Goal: Information Seeking & Learning: Learn about a topic

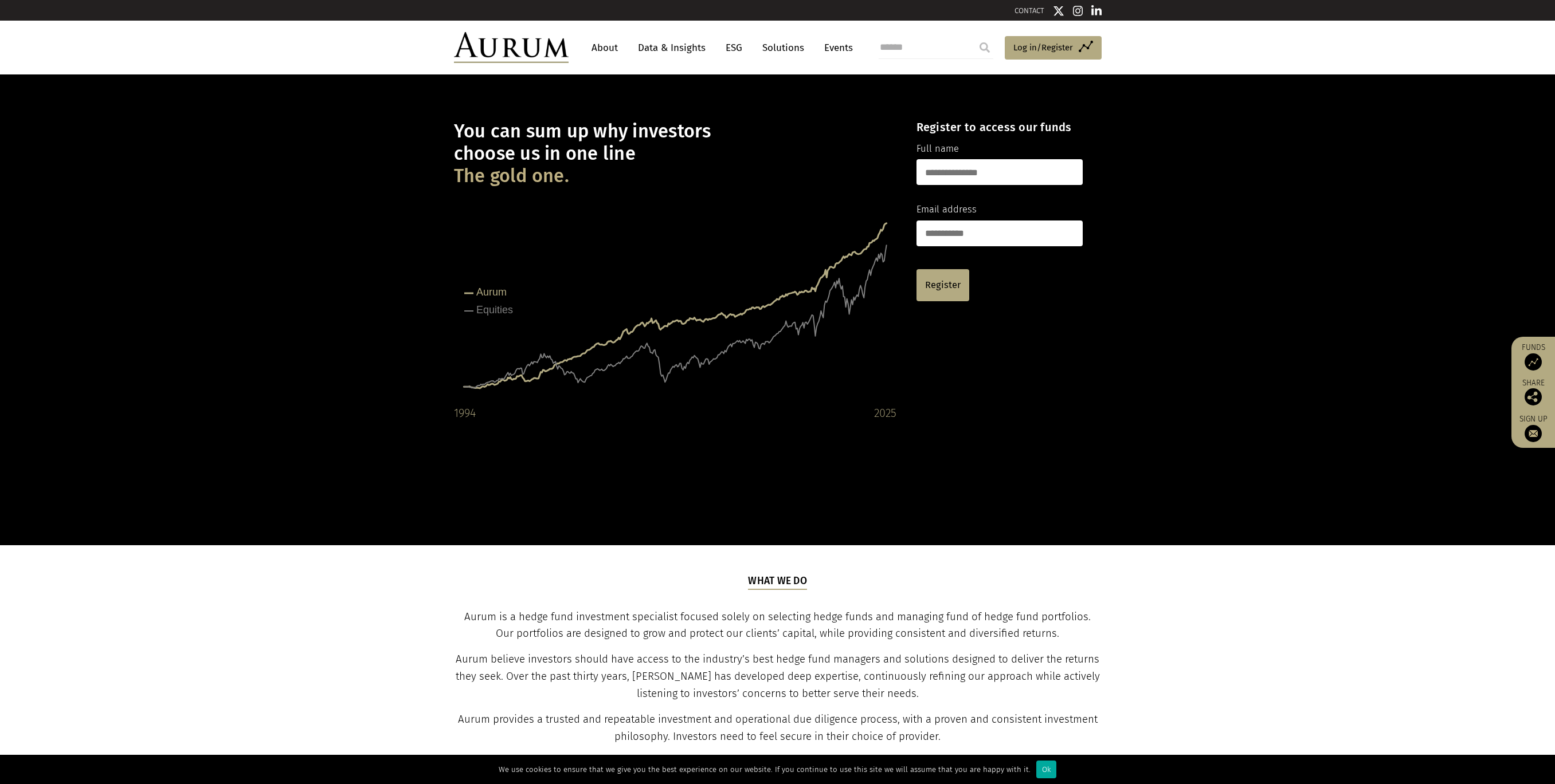
click at [678, 50] on link "Data & Insights" at bounding box center [672, 48] width 79 height 21
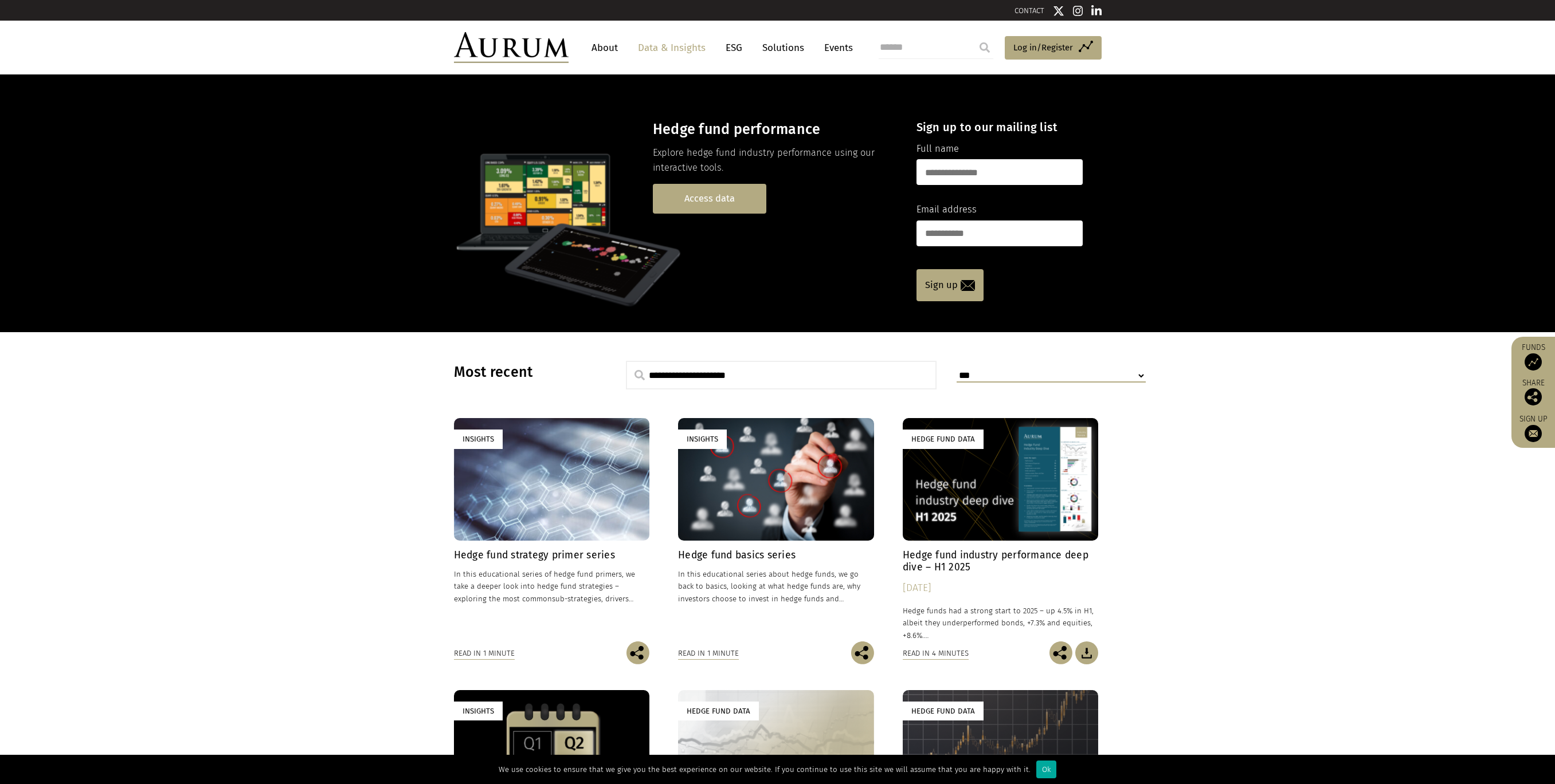
click at [726, 205] on link "Access data" at bounding box center [710, 199] width 114 height 29
click at [549, 497] on div "Insights" at bounding box center [552, 479] width 196 height 122
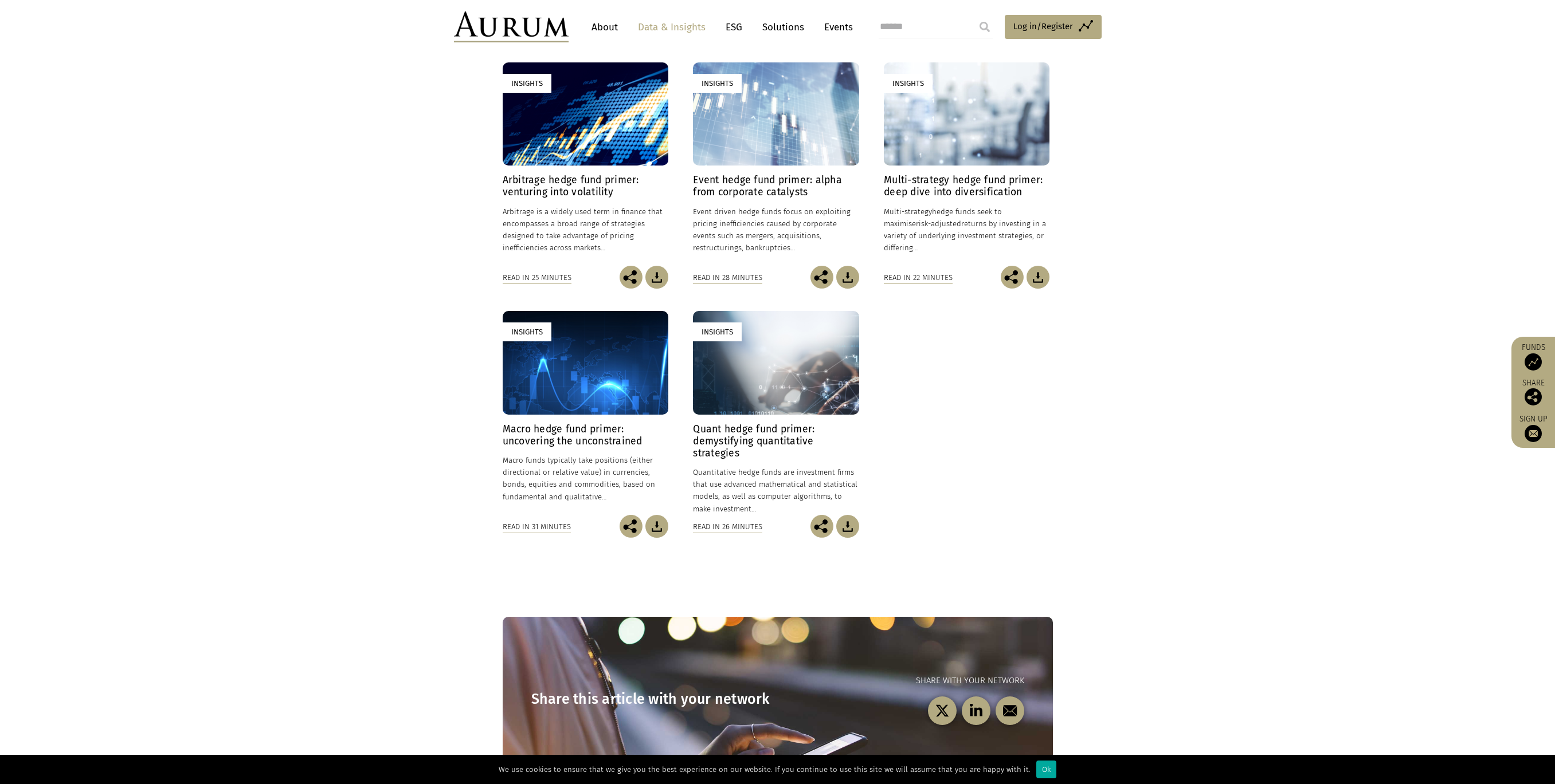
scroll to position [338, 0]
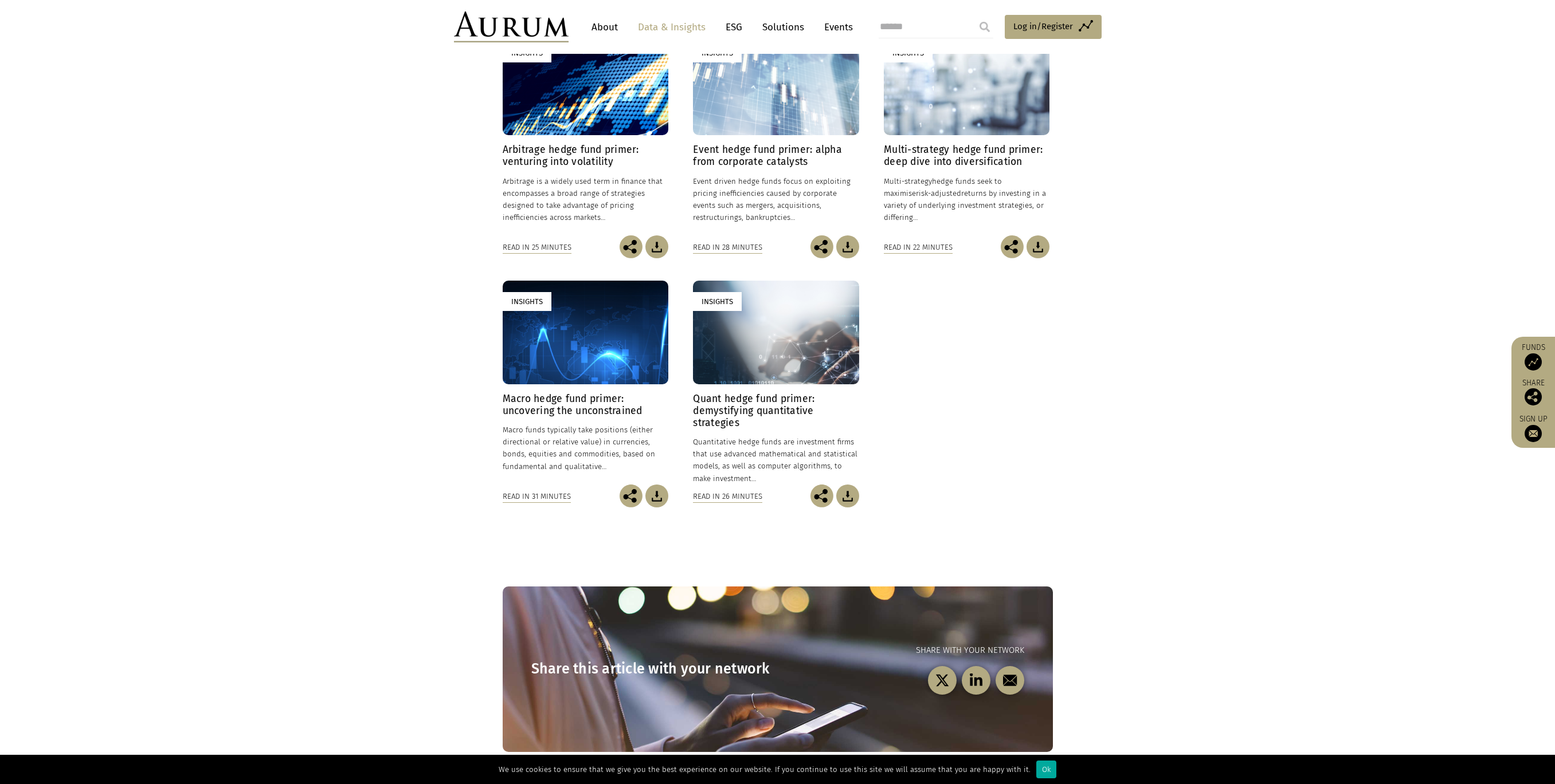
click at [720, 415] on h4 "Quant hedge fund primer: demystifying quantitative strategies" at bounding box center [775, 411] width 165 height 36
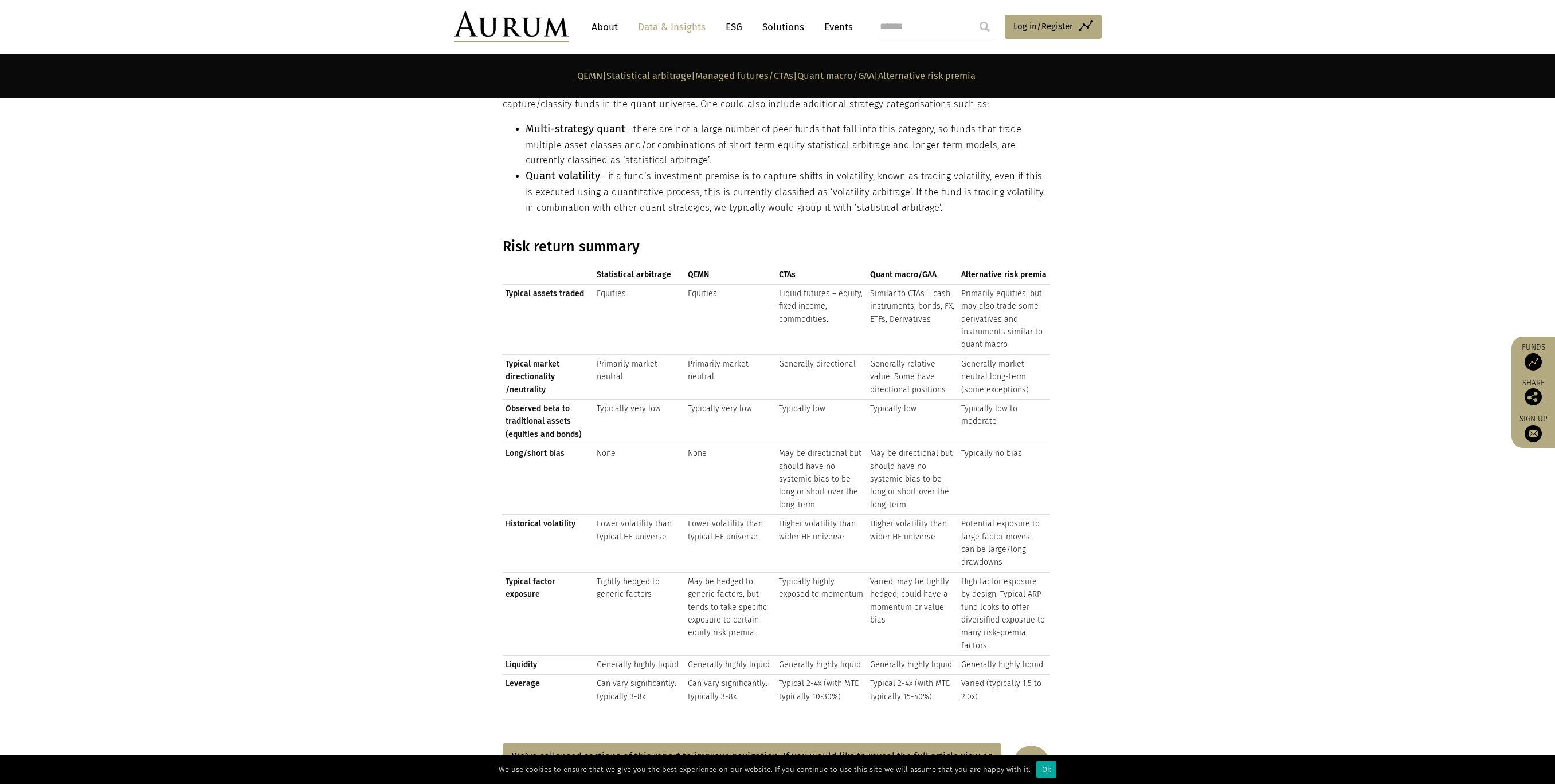
scroll to position [1213, 0]
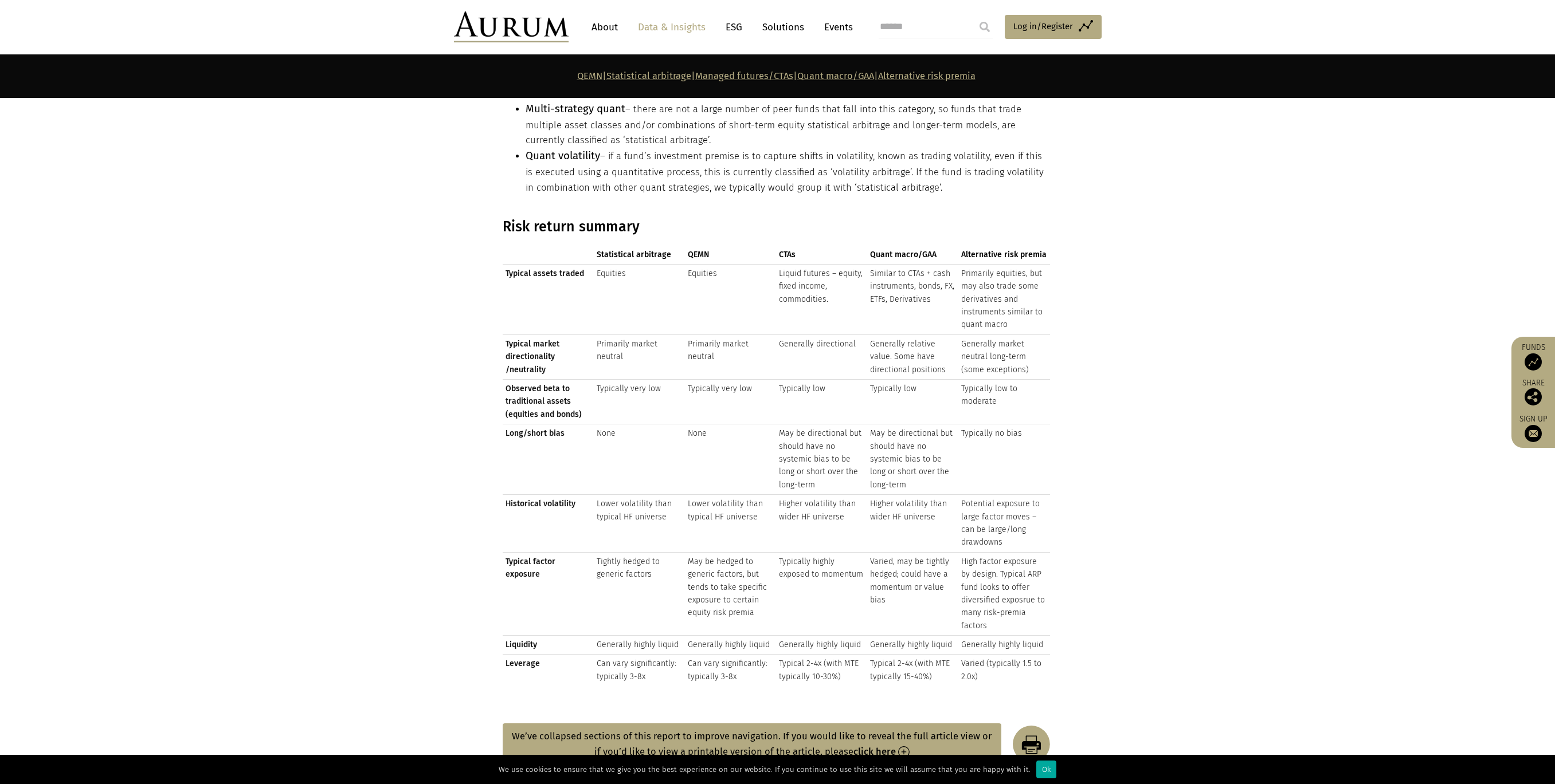
click at [705, 394] on td "Typically very low" at bounding box center [730, 402] width 91 height 45
click at [751, 246] on th "QEMN" at bounding box center [730, 255] width 91 height 18
click at [700, 250] on span "QEMN" at bounding box center [698, 255] width 21 height 10
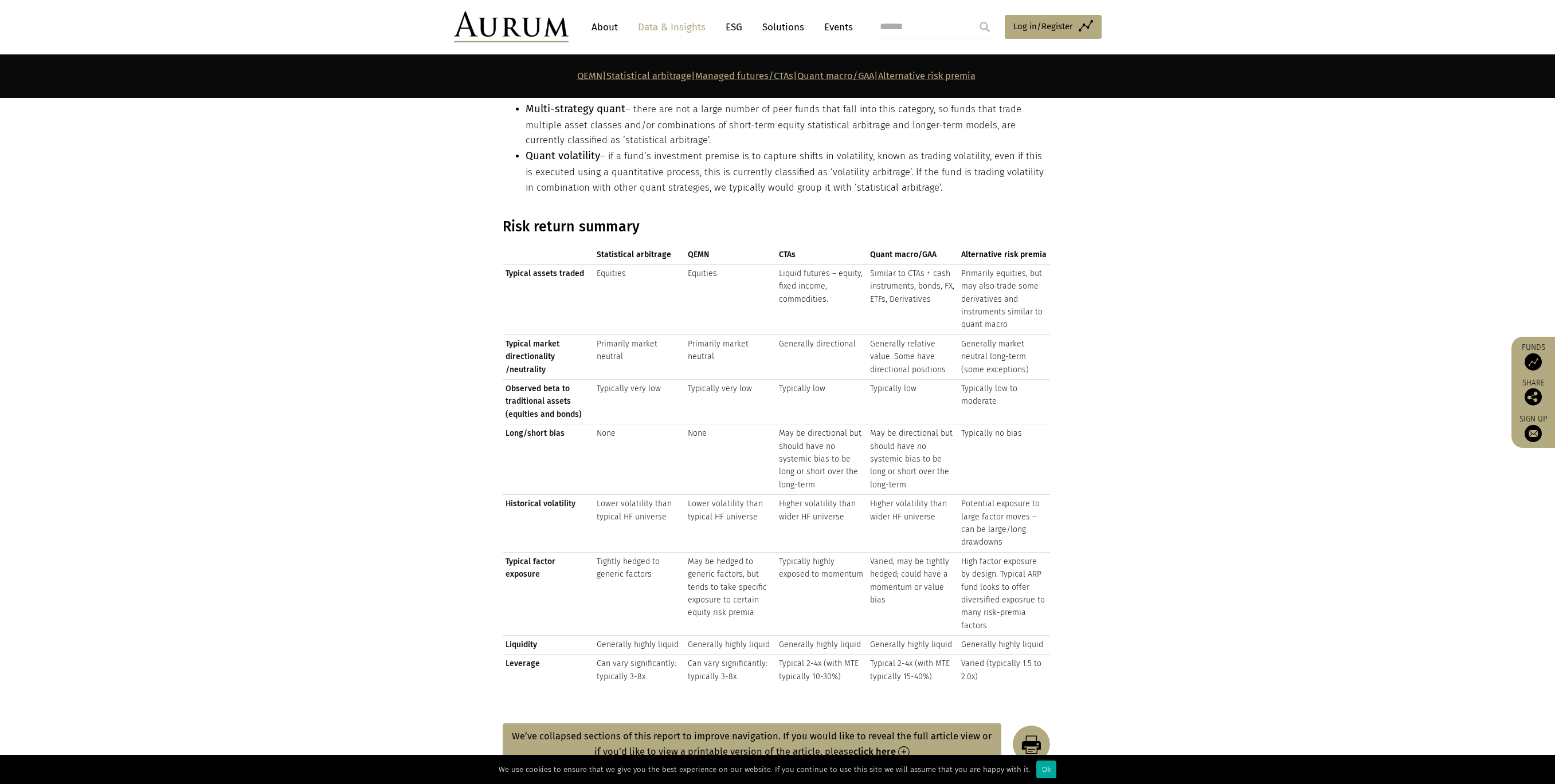
click at [700, 250] on span "QEMN" at bounding box center [698, 255] width 21 height 10
click at [682, 253] on th "Statistical arbitrage" at bounding box center [640, 255] width 91 height 18
click at [579, 246] on td at bounding box center [548, 255] width 91 height 18
click at [597, 250] on span "Statistical arbitrage" at bounding box center [634, 255] width 75 height 10
click at [602, 250] on span "Statistical arbitrage" at bounding box center [634, 255] width 75 height 10
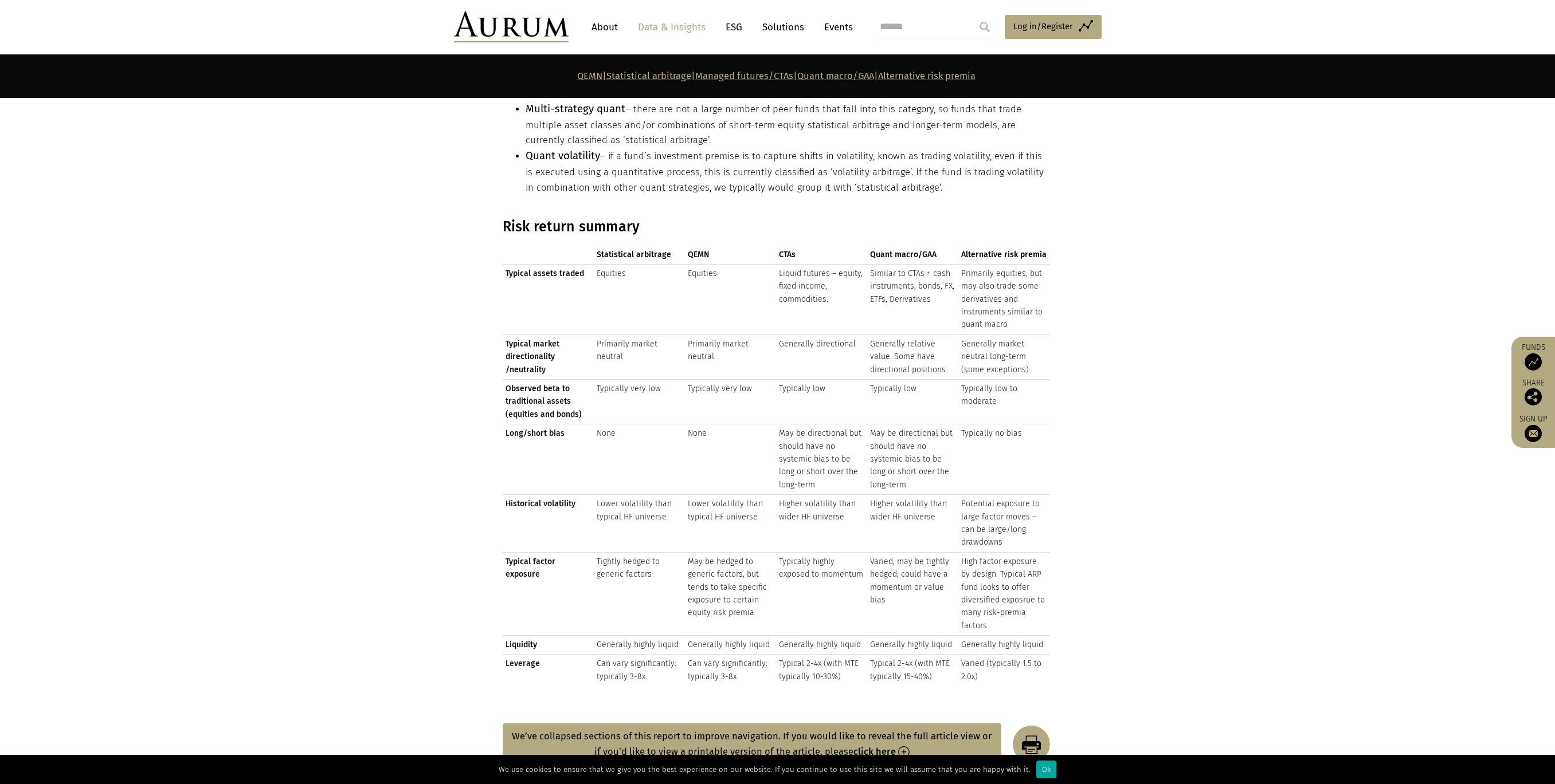
click at [602, 250] on span "Statistical arbitrage" at bounding box center [634, 255] width 75 height 10
drag, startPoint x: 768, startPoint y: 556, endPoint x: 661, endPoint y: 392, distance: 195.8
click at [767, 555] on td "May be hedged to generic factors, but tends to take specific exposure to certai…" at bounding box center [730, 594] width 91 height 83
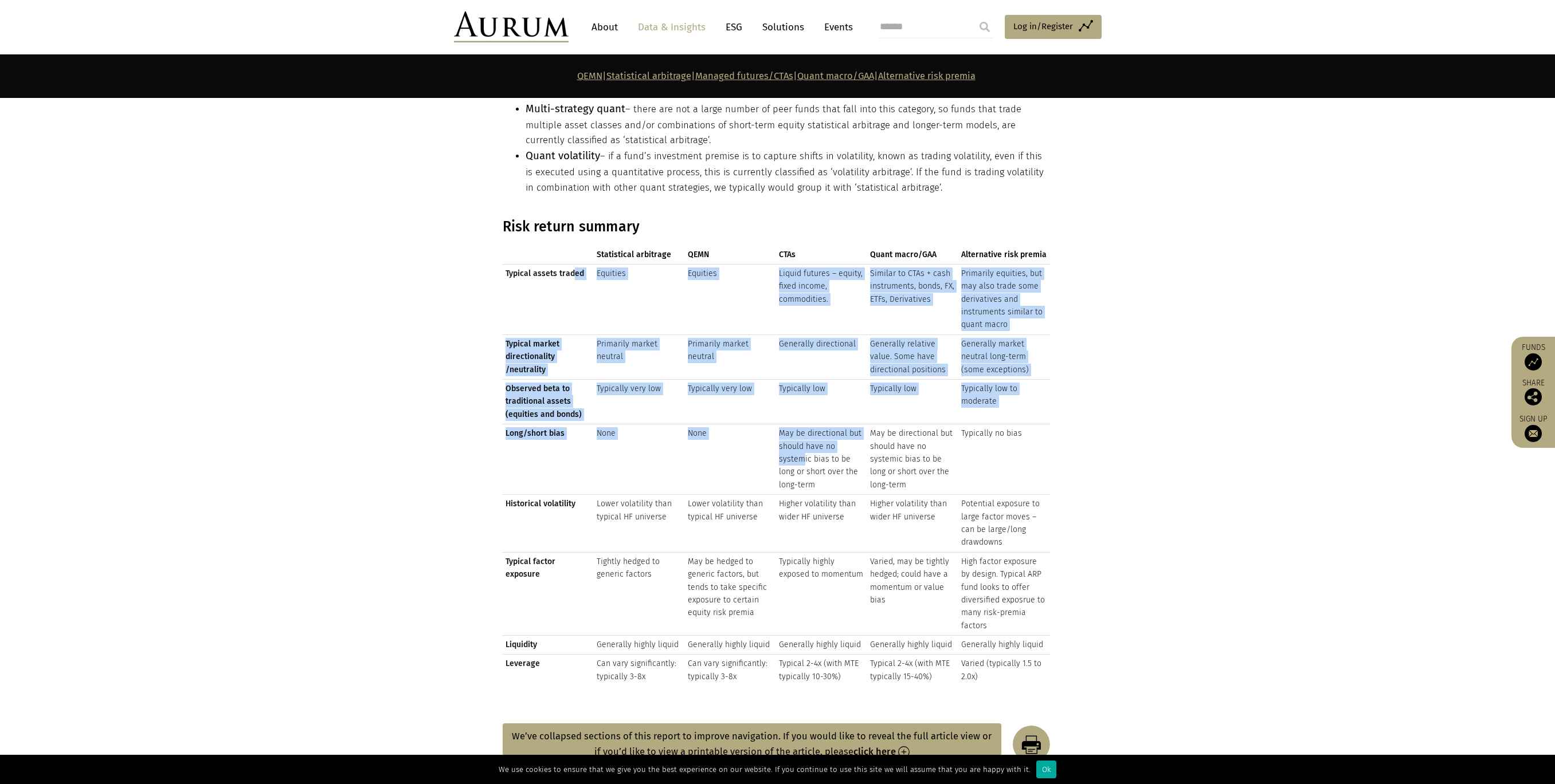
drag, startPoint x: 573, startPoint y: 264, endPoint x: 802, endPoint y: 457, distance: 299.5
click at [802, 457] on tbody "Typical assets traded Equities Equities Liquid futures – equity, fixed income, …" at bounding box center [776, 475] width 548 height 422
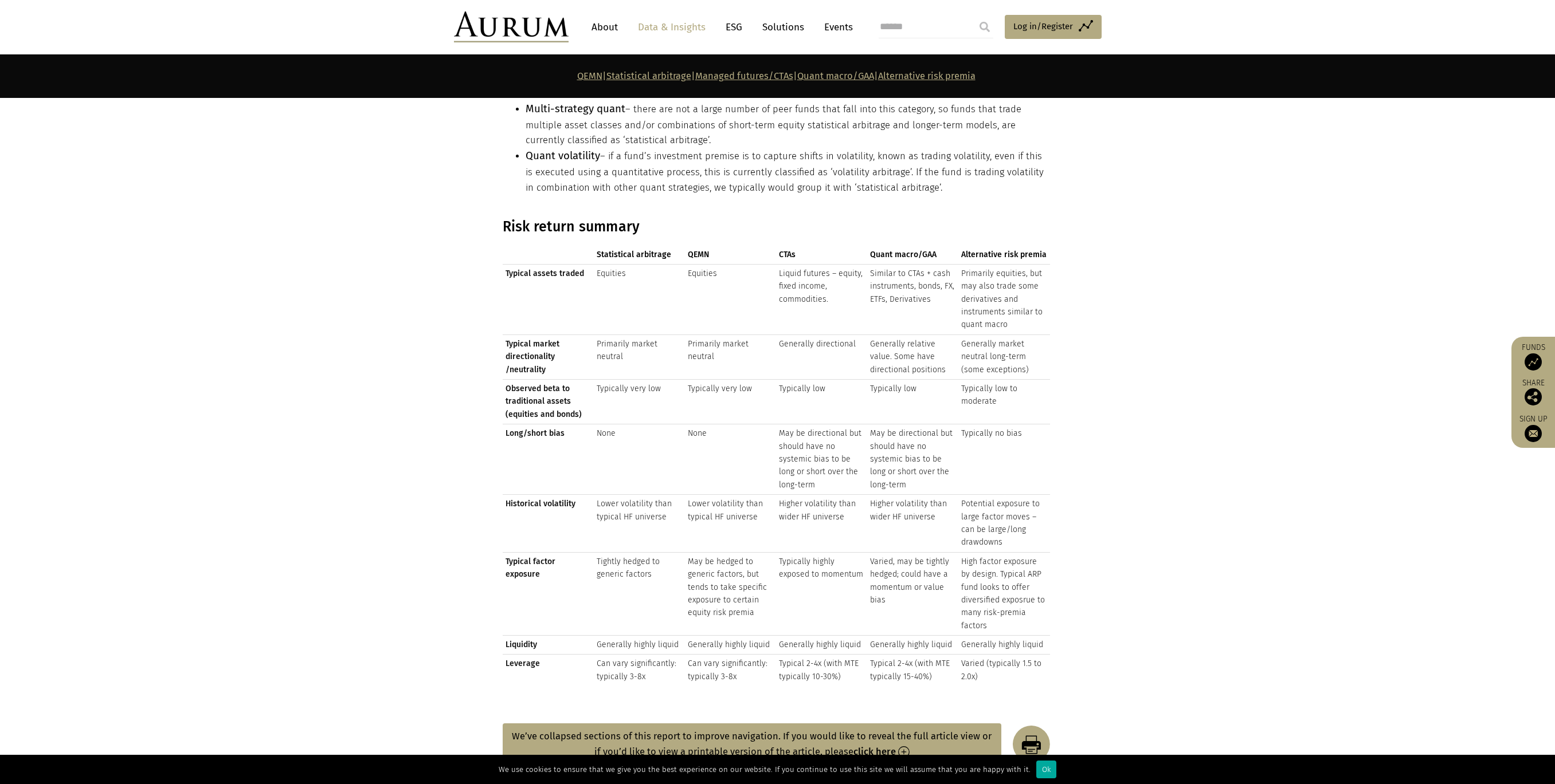
click at [800, 455] on td "May be directional but should have no systemic bias to be long or short over th…" at bounding box center [822, 459] width 91 height 71
drag, startPoint x: 773, startPoint y: 426, endPoint x: 701, endPoint y: 377, distance: 87.1
click at [703, 379] on tbody "Typical assets traded Equities Equities Liquid futures – equity, fixed income, …" at bounding box center [776, 475] width 548 height 422
click at [701, 380] on td "Typically very low" at bounding box center [730, 402] width 91 height 45
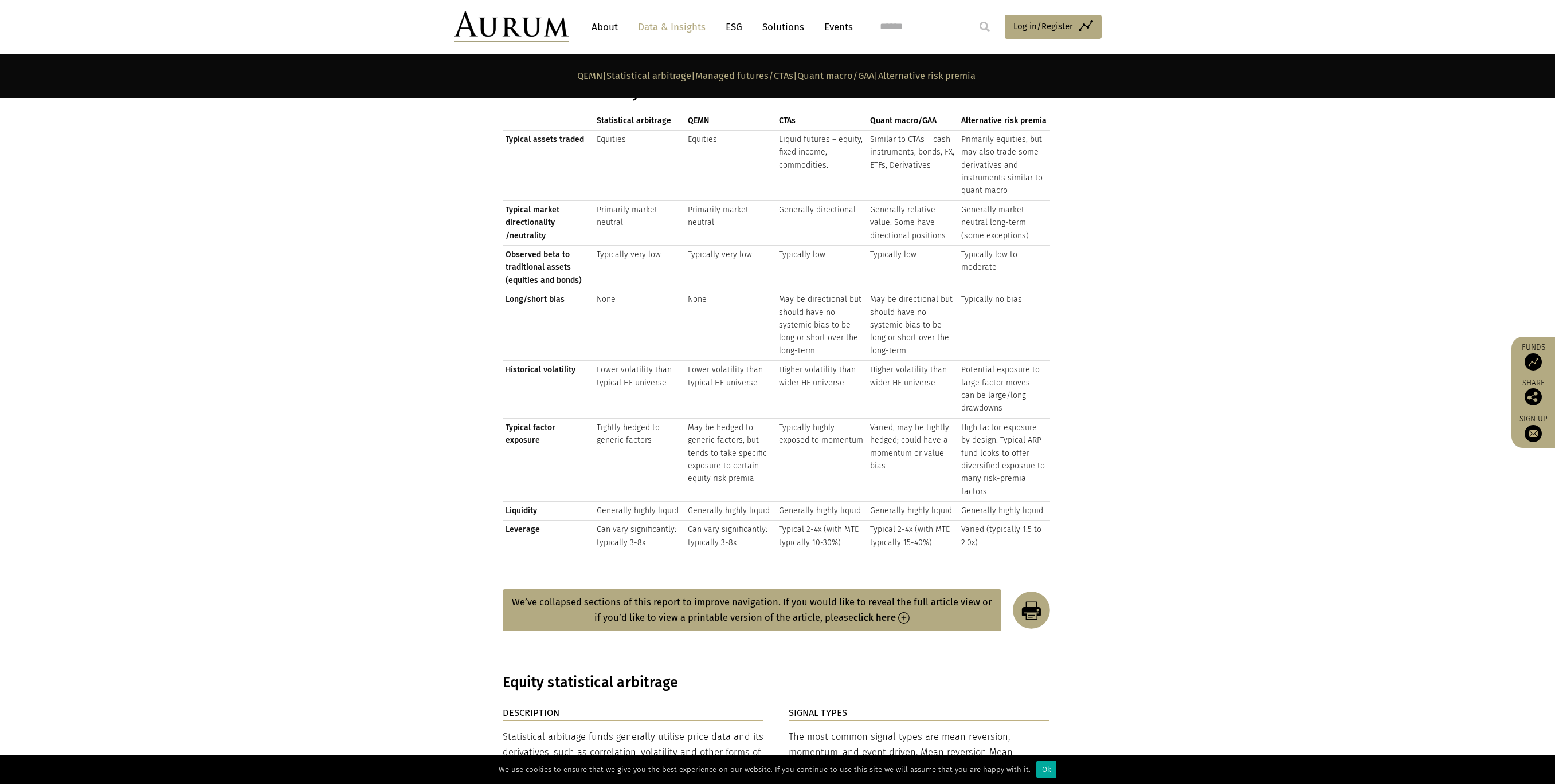
scroll to position [1350, 0]
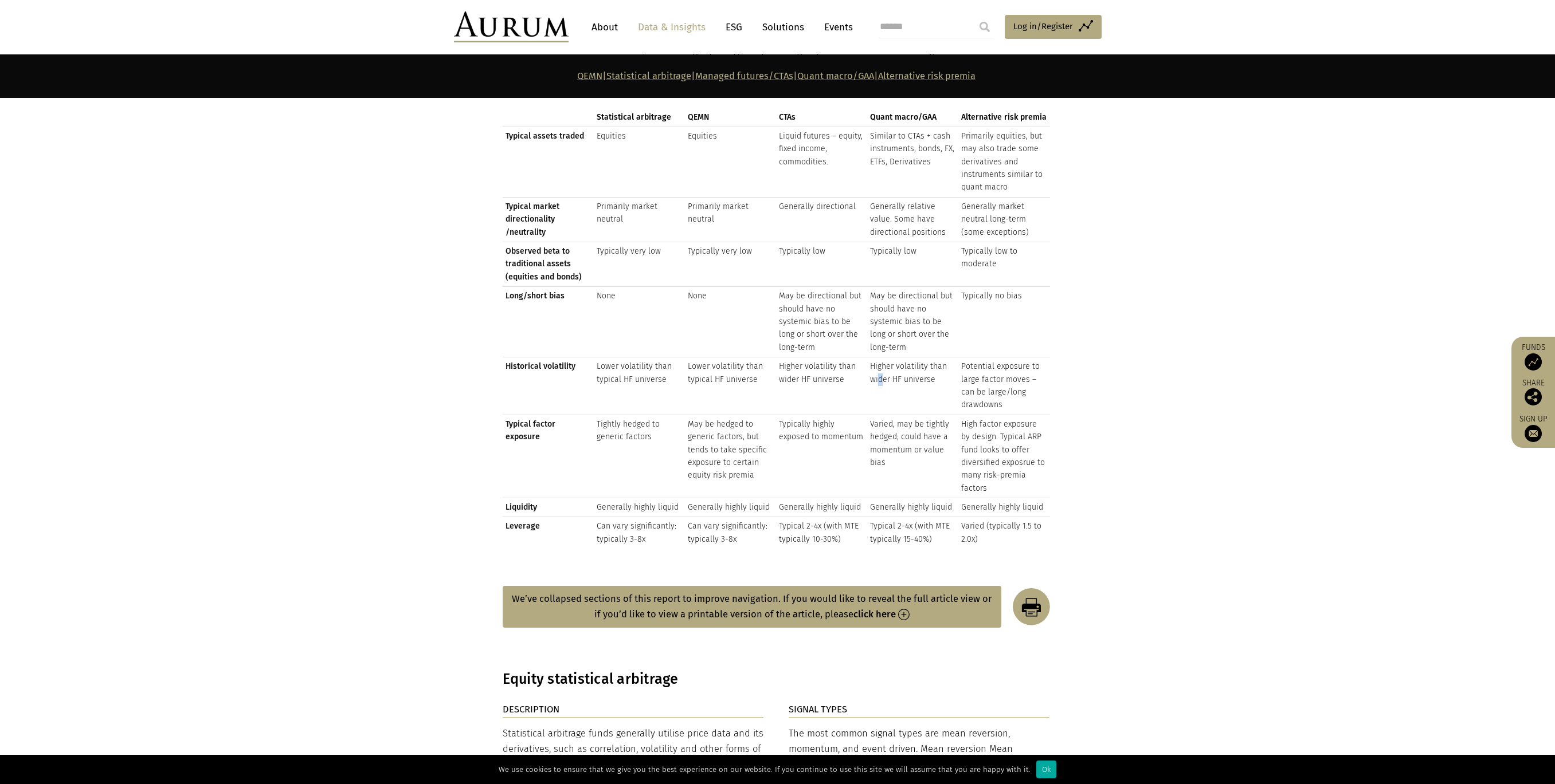
drag, startPoint x: 881, startPoint y: 374, endPoint x: 872, endPoint y: 371, distance: 9.5
click at [876, 373] on td "Higher volatility than wider HF universe" at bounding box center [913, 387] width 91 height 58
click at [871, 370] on td "Higher volatility than wider HF universe" at bounding box center [913, 387] width 91 height 58
click at [742, 358] on td "Lower volatility than typical HF universe" at bounding box center [730, 387] width 91 height 58
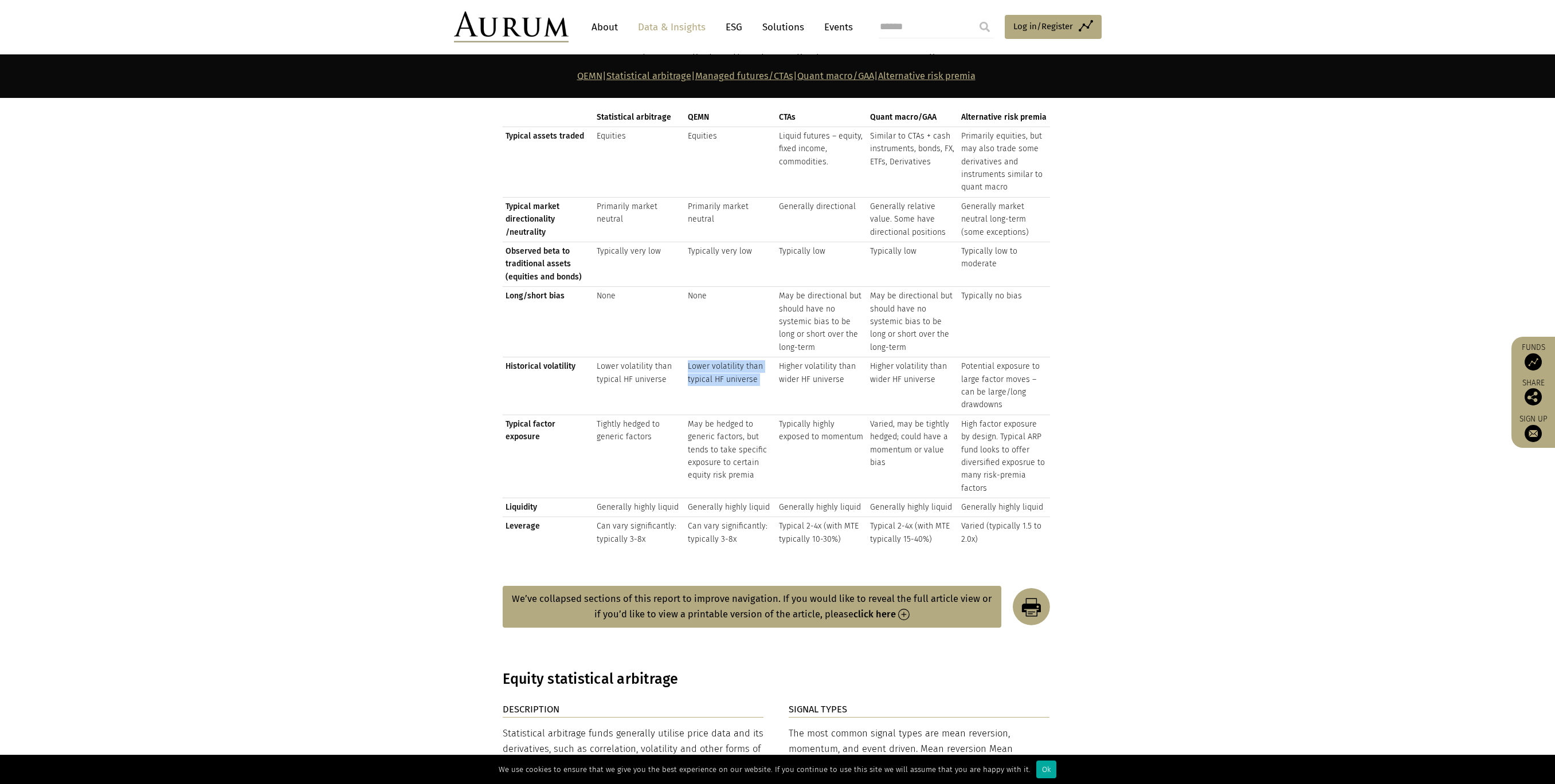
drag, startPoint x: 742, startPoint y: 358, endPoint x: 667, endPoint y: 354, distance: 75.1
click at [737, 358] on td "Lower volatility than typical HF universe" at bounding box center [730, 387] width 91 height 58
click at [660, 358] on td "Lower volatility than typical HF universe" at bounding box center [640, 387] width 91 height 58
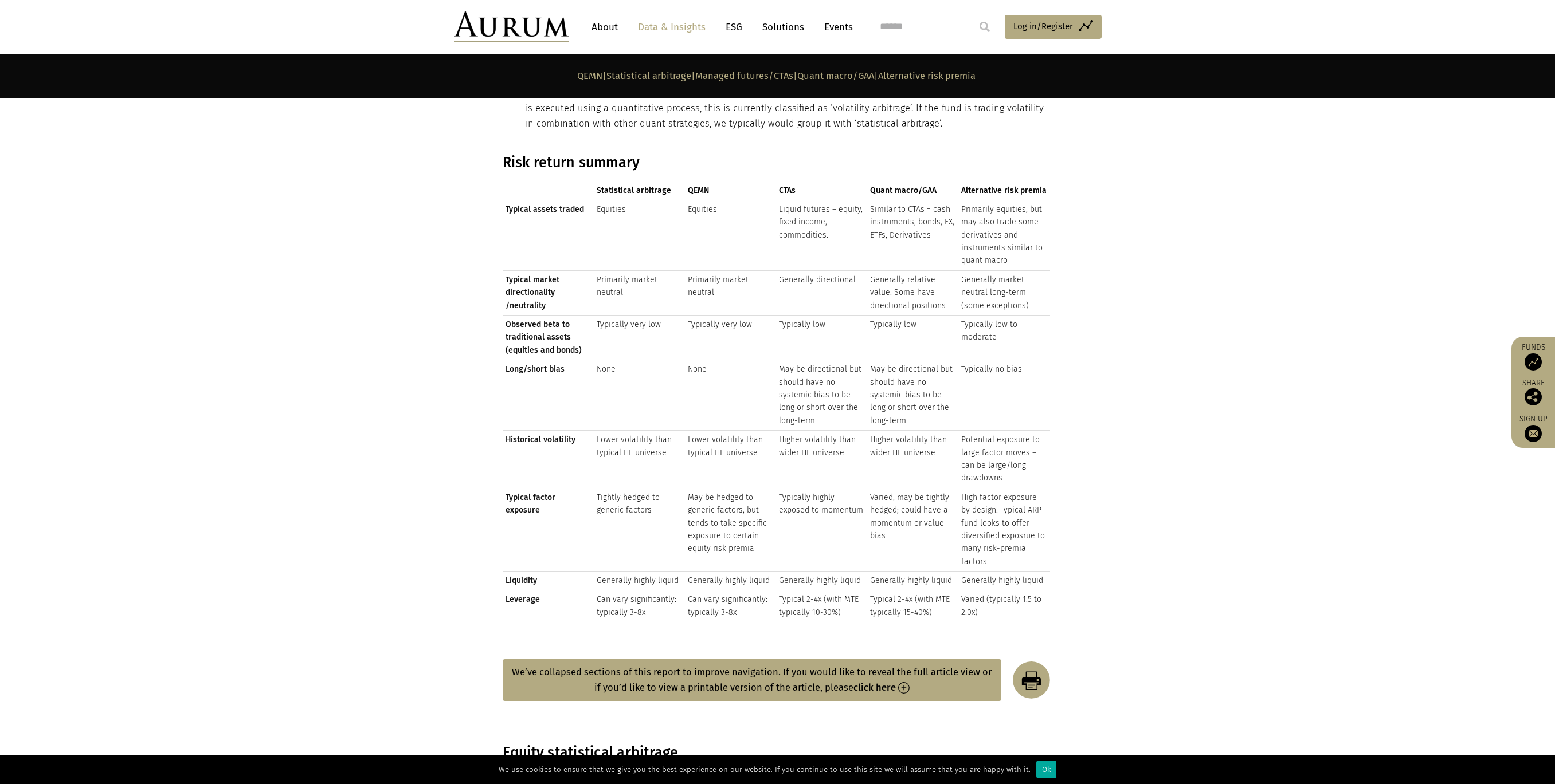
scroll to position [1277, 0]
click at [906, 211] on td "Similar to CTAs + cash instruments, bonds, FX, ETFs, Derivatives" at bounding box center [913, 235] width 91 height 71
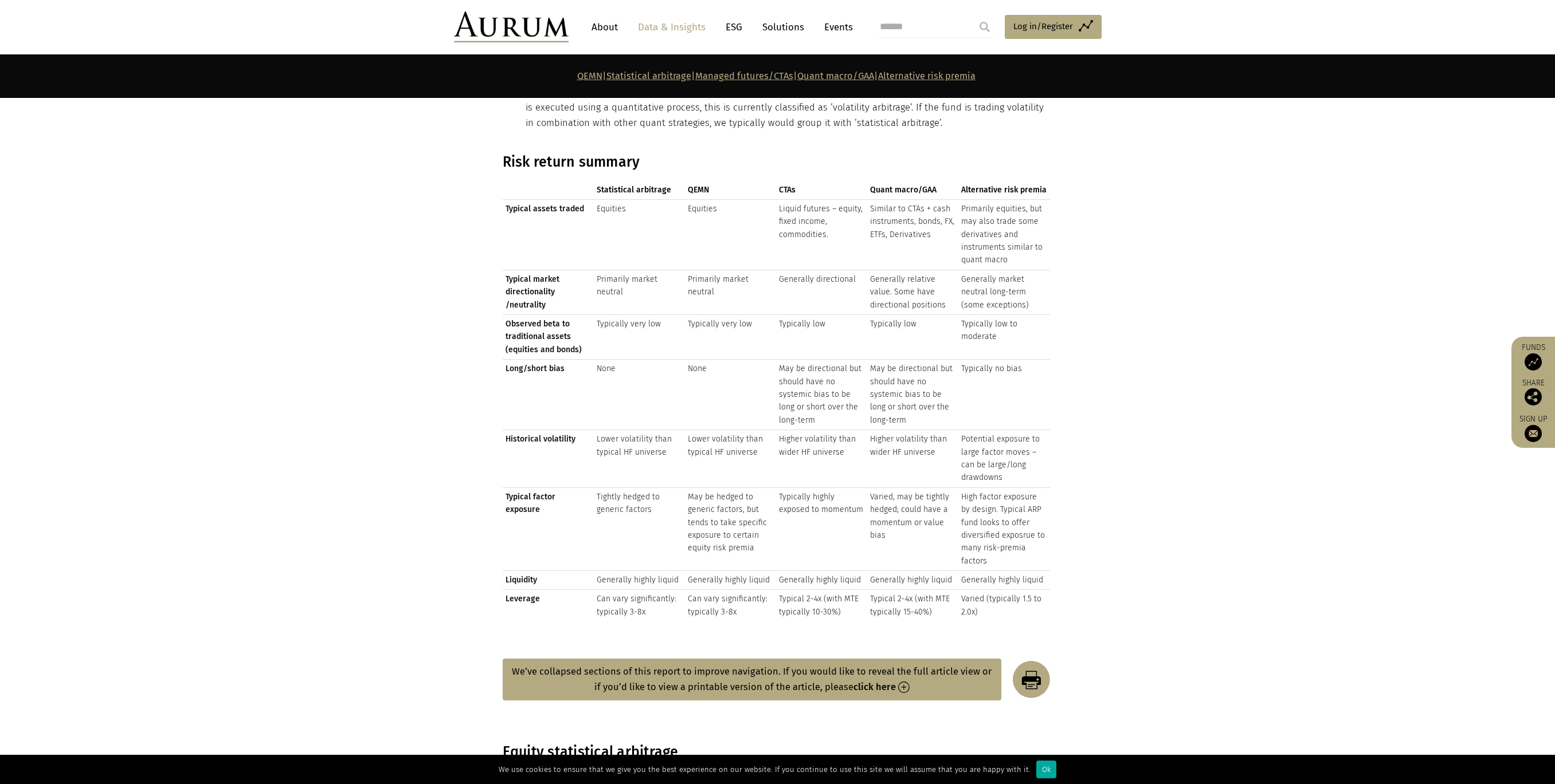
click at [917, 416] on td "May be directional but should have no systemic bias to be long or short over th…" at bounding box center [913, 395] width 91 height 71
click at [909, 385] on td "May be directional but should have no systemic bias to be long or short over th…" at bounding box center [913, 395] width 91 height 71
click at [904, 380] on td "May be directional but should have no systemic bias to be long or short over th…" at bounding box center [913, 395] width 91 height 71
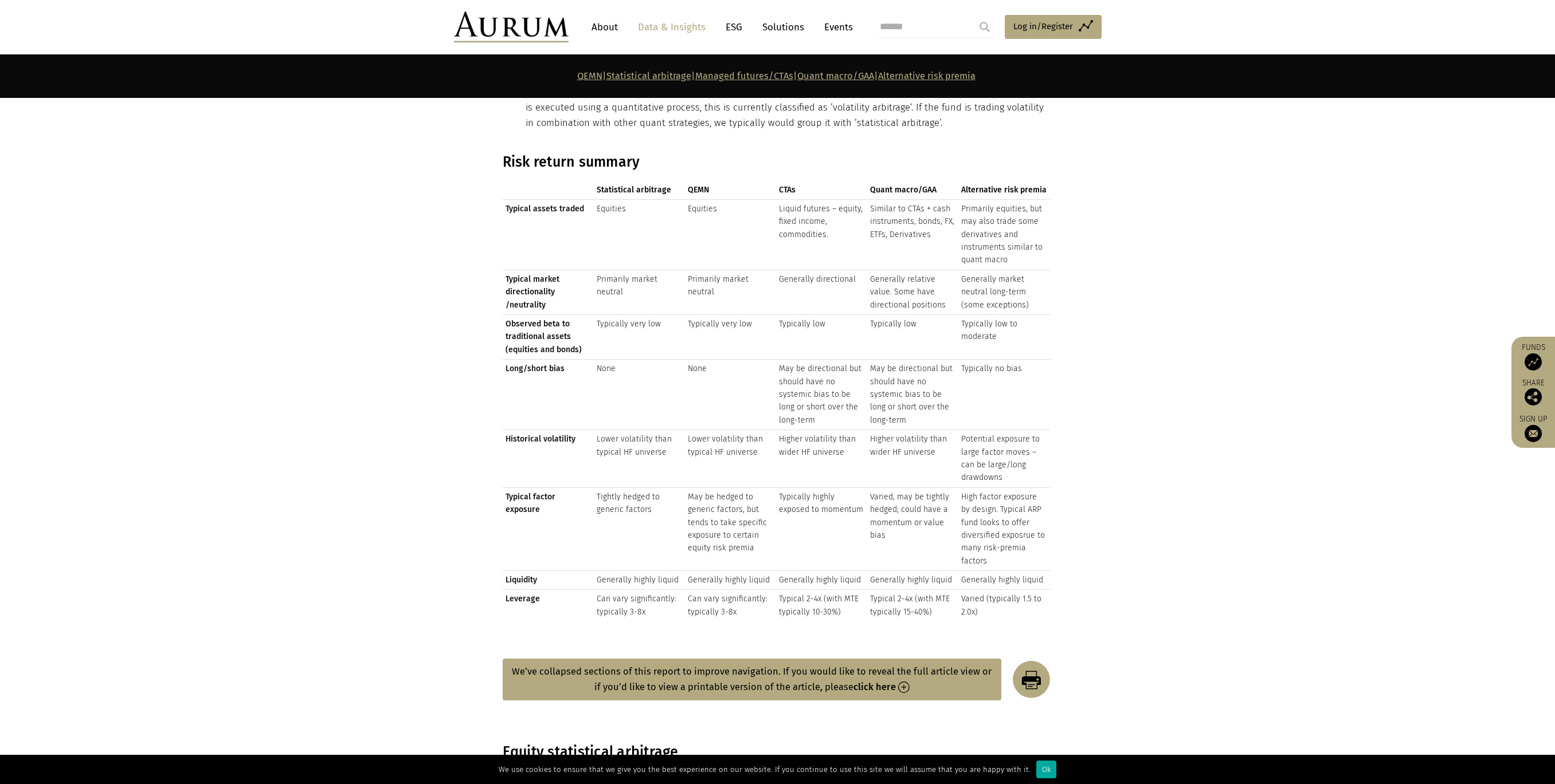
click at [791, 381] on td "May be directional but should have no systemic bias to be long or short over th…" at bounding box center [822, 395] width 91 height 71
click at [927, 403] on td "May be directional but should have no systemic bias to be long or short over th…" at bounding box center [913, 395] width 91 height 71
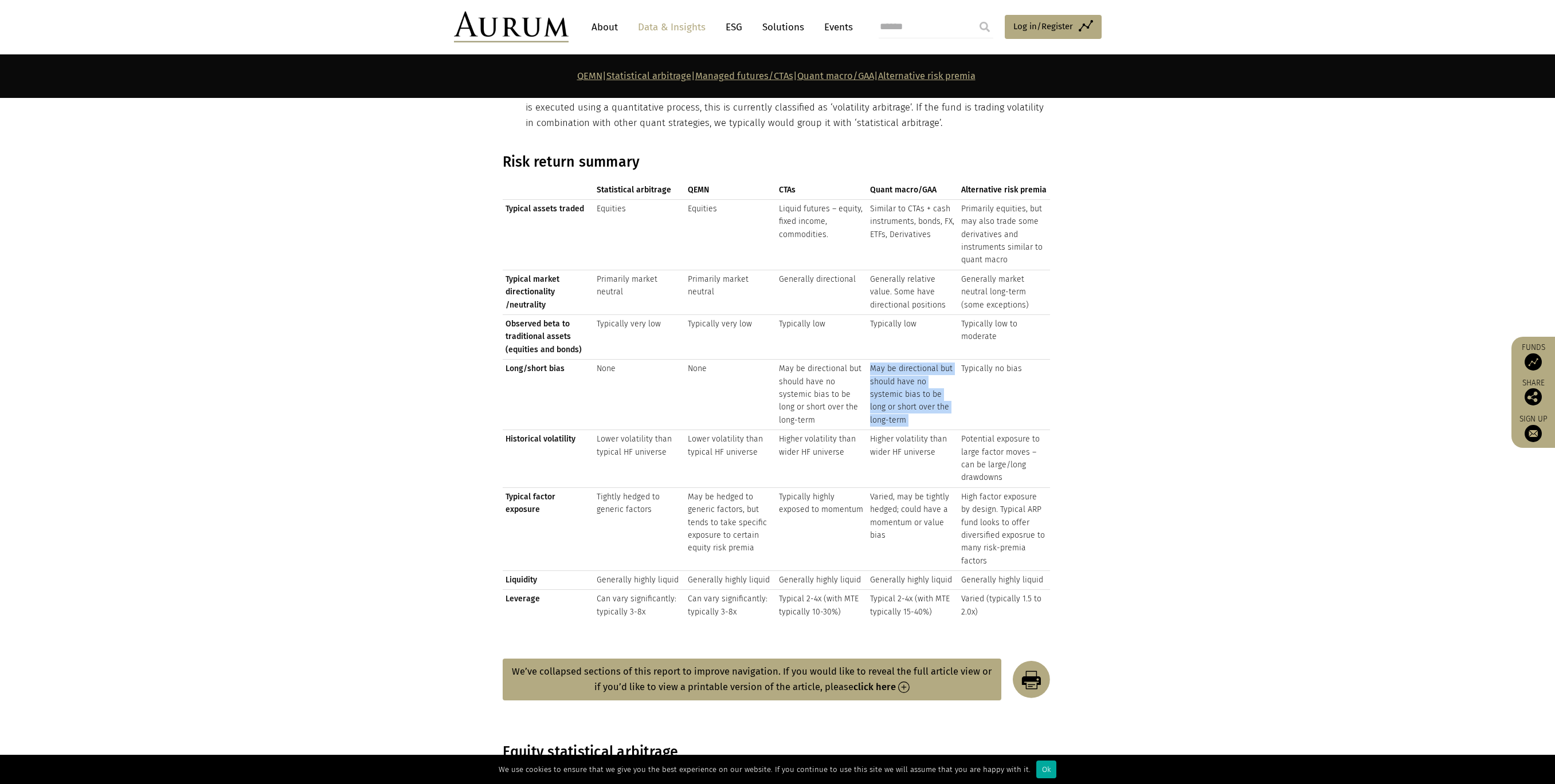
click at [927, 403] on td "May be directional but should have no systemic bias to be long or short over th…" at bounding box center [913, 395] width 91 height 71
click at [917, 394] on td "May be directional but should have no systemic bias to be long or short over th…" at bounding box center [913, 395] width 91 height 71
click at [909, 391] on td "May be directional but should have no systemic bias to be long or short over th…" at bounding box center [913, 395] width 91 height 71
click at [908, 390] on td "May be directional but should have no systemic bias to be long or short over th…" at bounding box center [913, 395] width 91 height 71
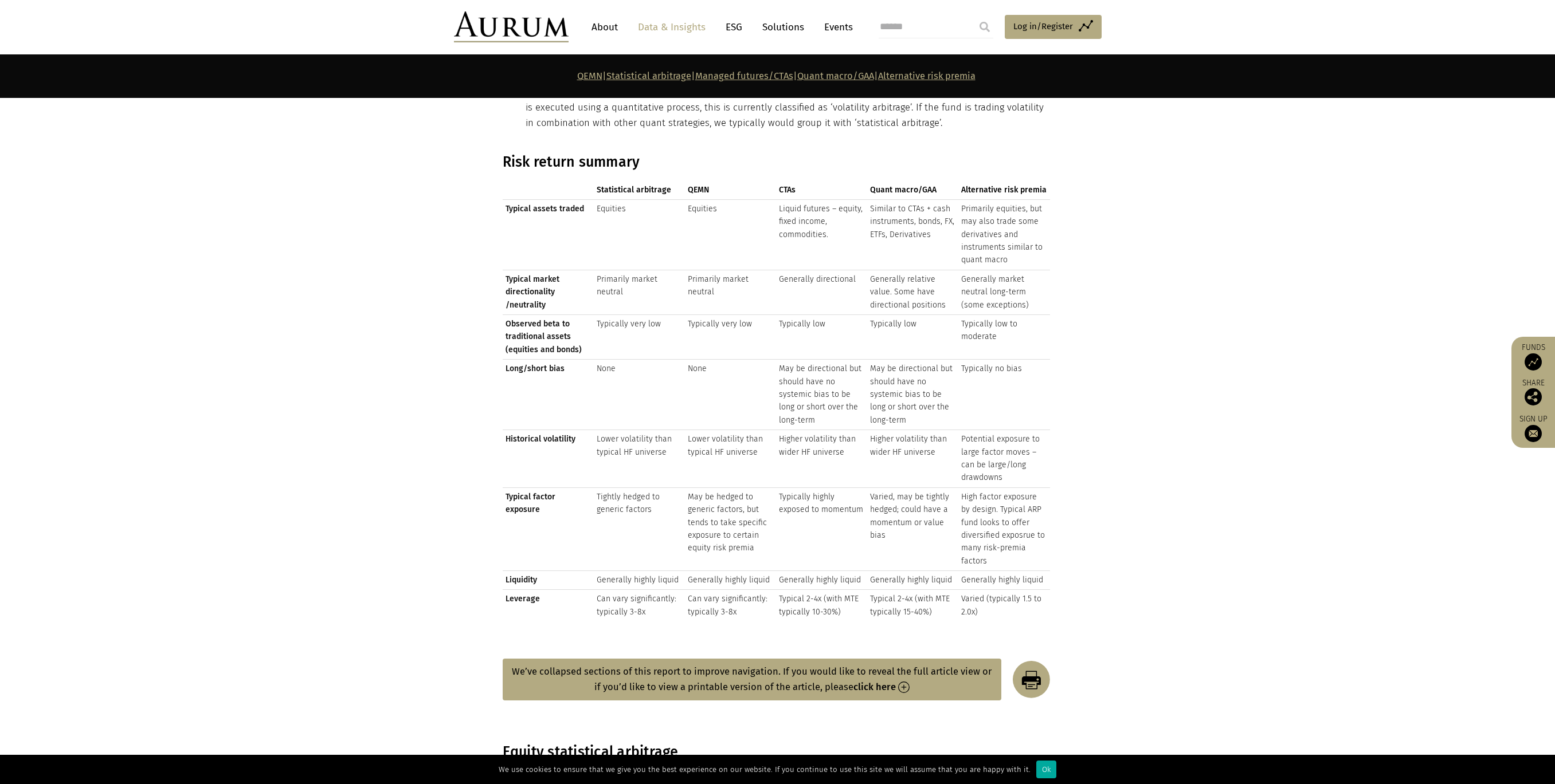
click at [834, 377] on td "May be directional but should have no systemic bias to be long or short over th…" at bounding box center [822, 395] width 91 height 71
click at [884, 389] on td "May be directional but should have no systemic bias to be long or short over th…" at bounding box center [913, 395] width 91 height 71
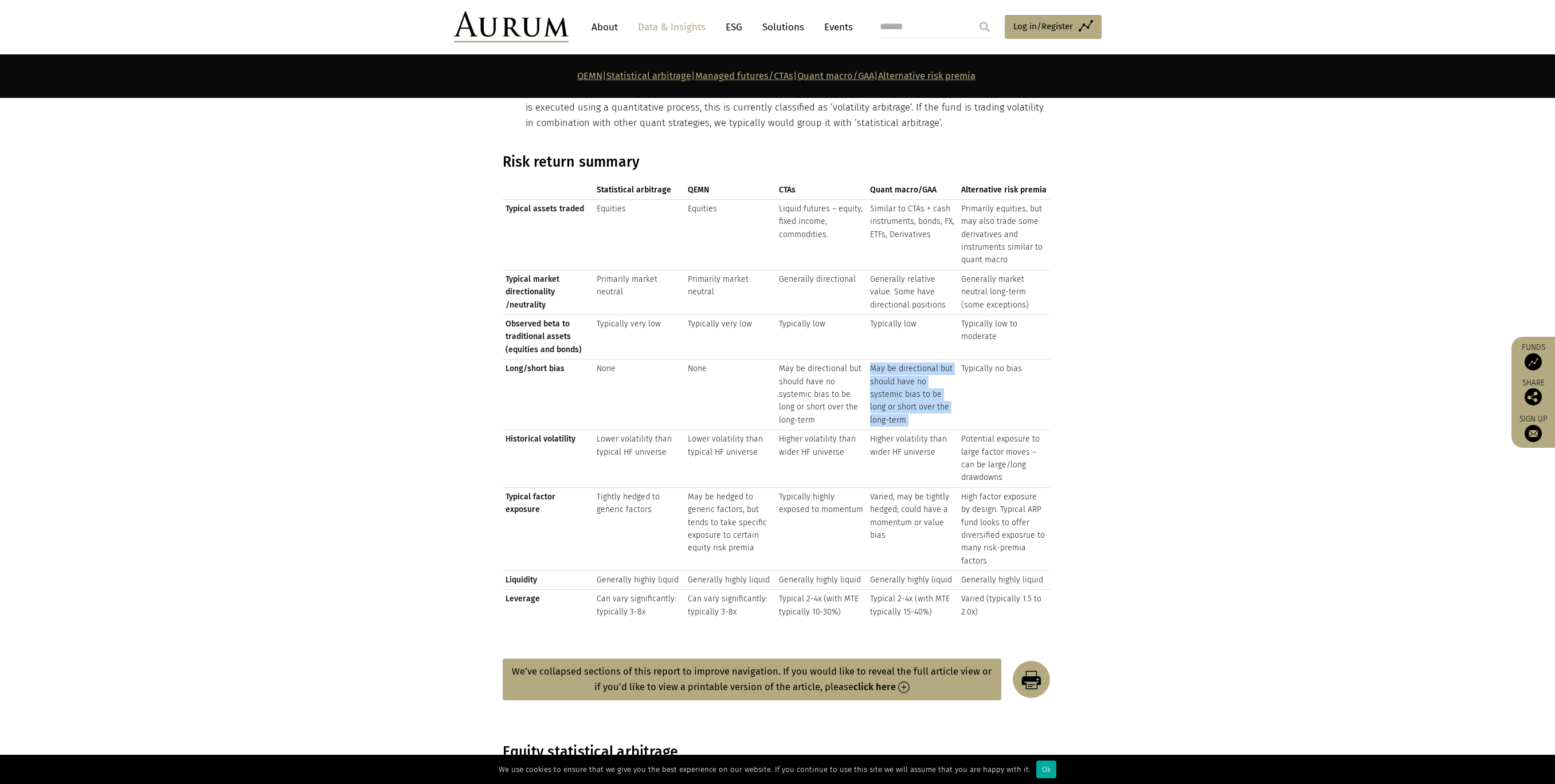
click at [885, 390] on td "May be directional but should have no systemic bias to be long or short over th…" at bounding box center [913, 395] width 91 height 71
click at [807, 436] on td "Higher volatility than wider HF universe" at bounding box center [822, 459] width 91 height 58
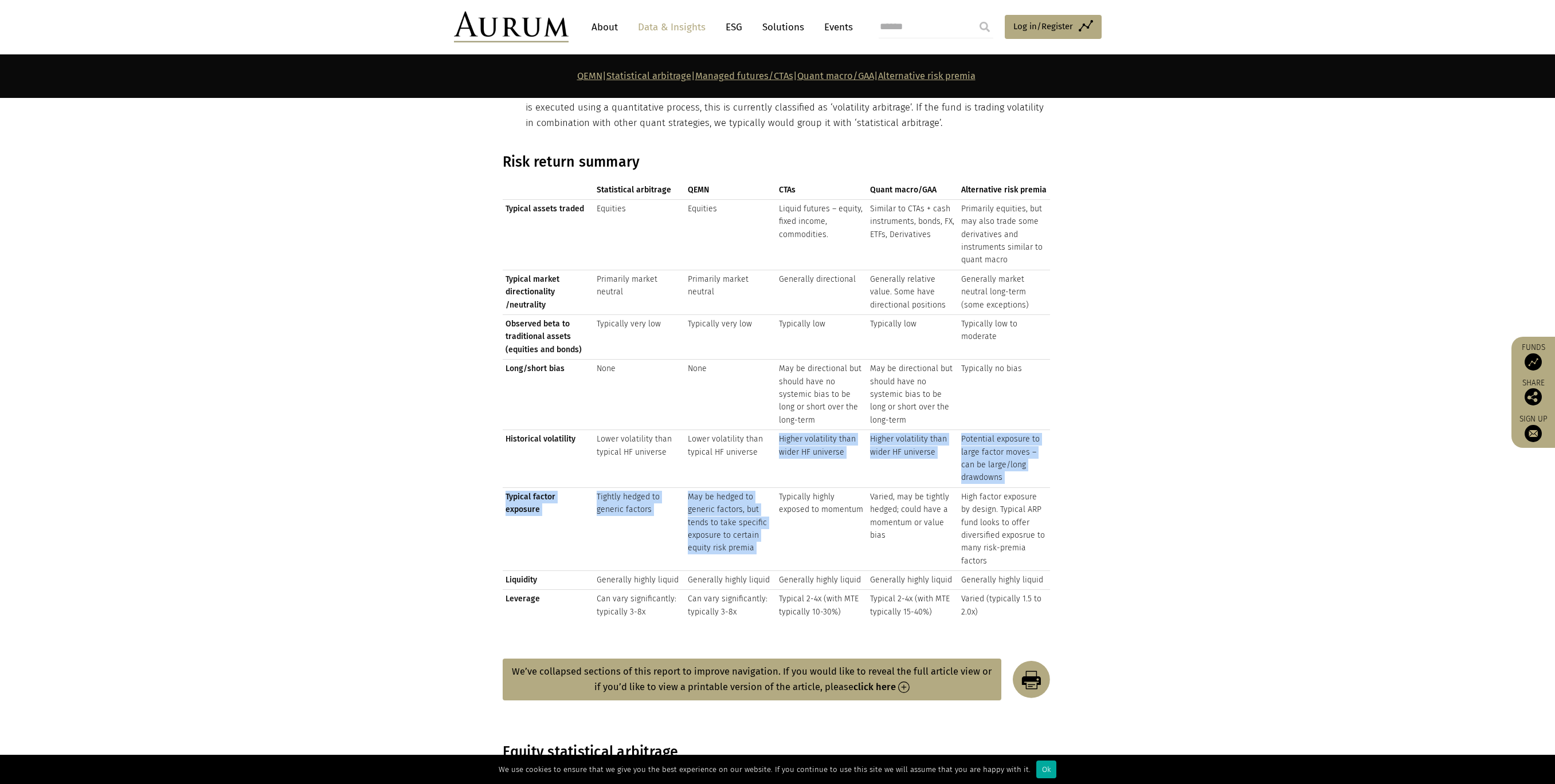
drag, startPoint x: 807, startPoint y: 436, endPoint x: 757, endPoint y: 510, distance: 89.3
click at [757, 510] on tbody "Typical assets traded Equities Equities Liquid futures – equity, fixed income, …" at bounding box center [776, 410] width 548 height 422
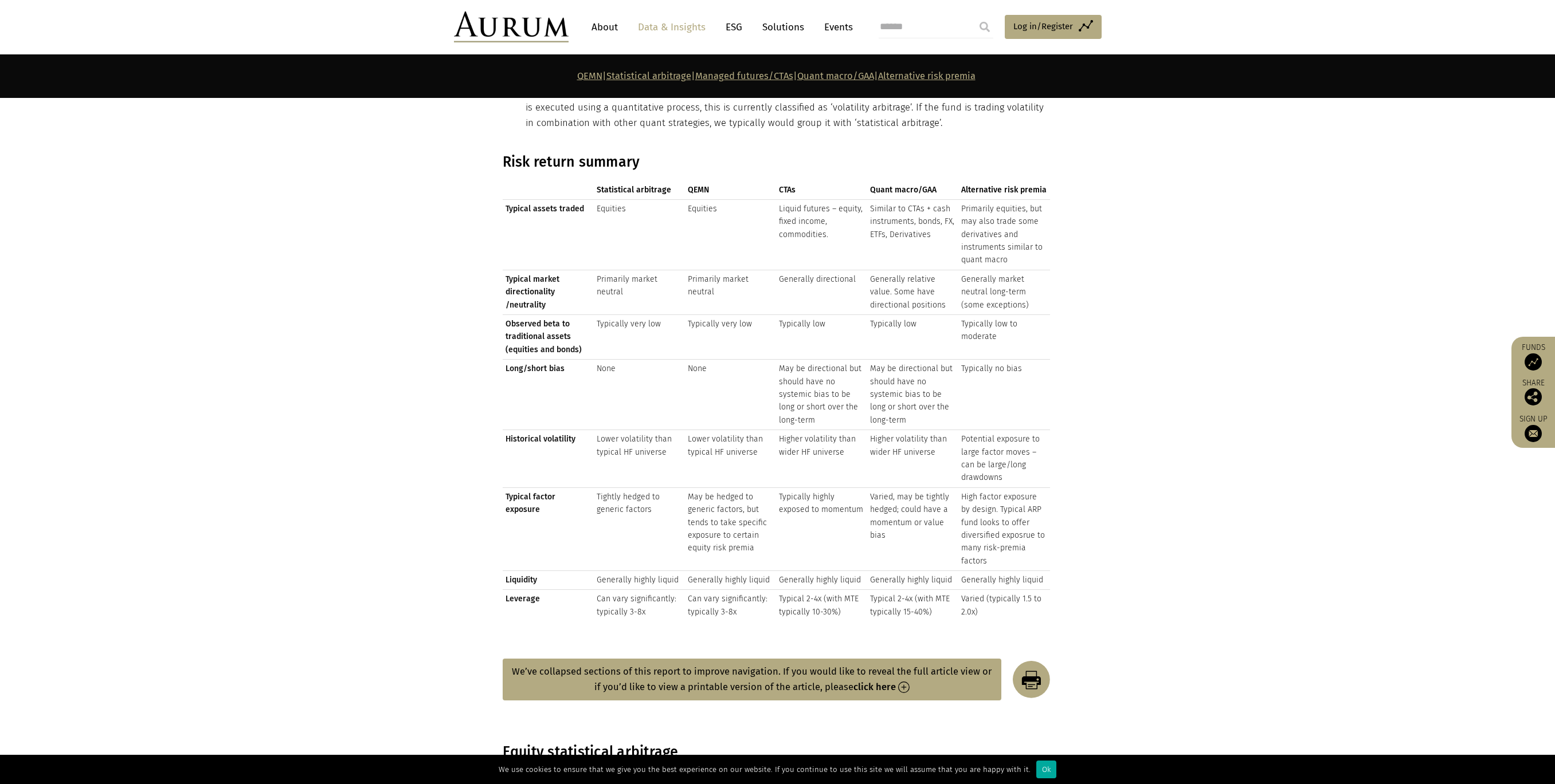
drag, startPoint x: 757, startPoint y: 510, endPoint x: 755, endPoint y: 543, distance: 33.1
click at [757, 511] on td "May be hedged to generic factors, but tends to take specific exposure to certai…" at bounding box center [730, 529] width 91 height 83
click at [748, 536] on td "May be hedged to generic factors, but tends to take specific exposure to certai…" at bounding box center [730, 529] width 91 height 83
click at [746, 536] on td "May be hedged to generic factors, but tends to take specific exposure to certai…" at bounding box center [730, 529] width 91 height 83
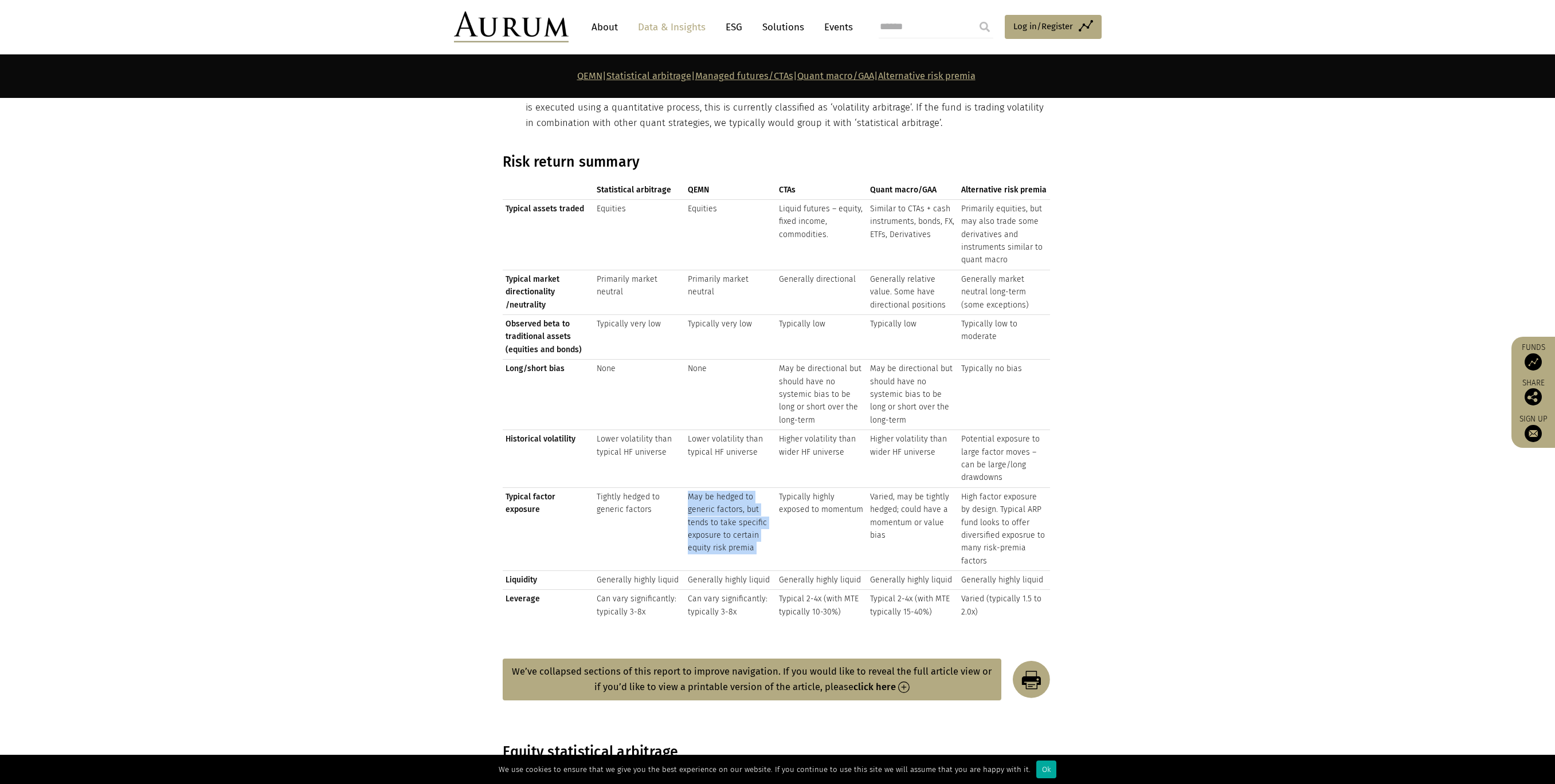
click at [746, 536] on td "May be hedged to generic factors, but tends to take specific exposure to certai…" at bounding box center [730, 529] width 91 height 83
click at [723, 509] on td "May be hedged to generic factors, but tends to take specific exposure to certai…" at bounding box center [730, 529] width 91 height 83
click at [710, 440] on td "Lower volatility than typical HF universe" at bounding box center [730, 459] width 91 height 58
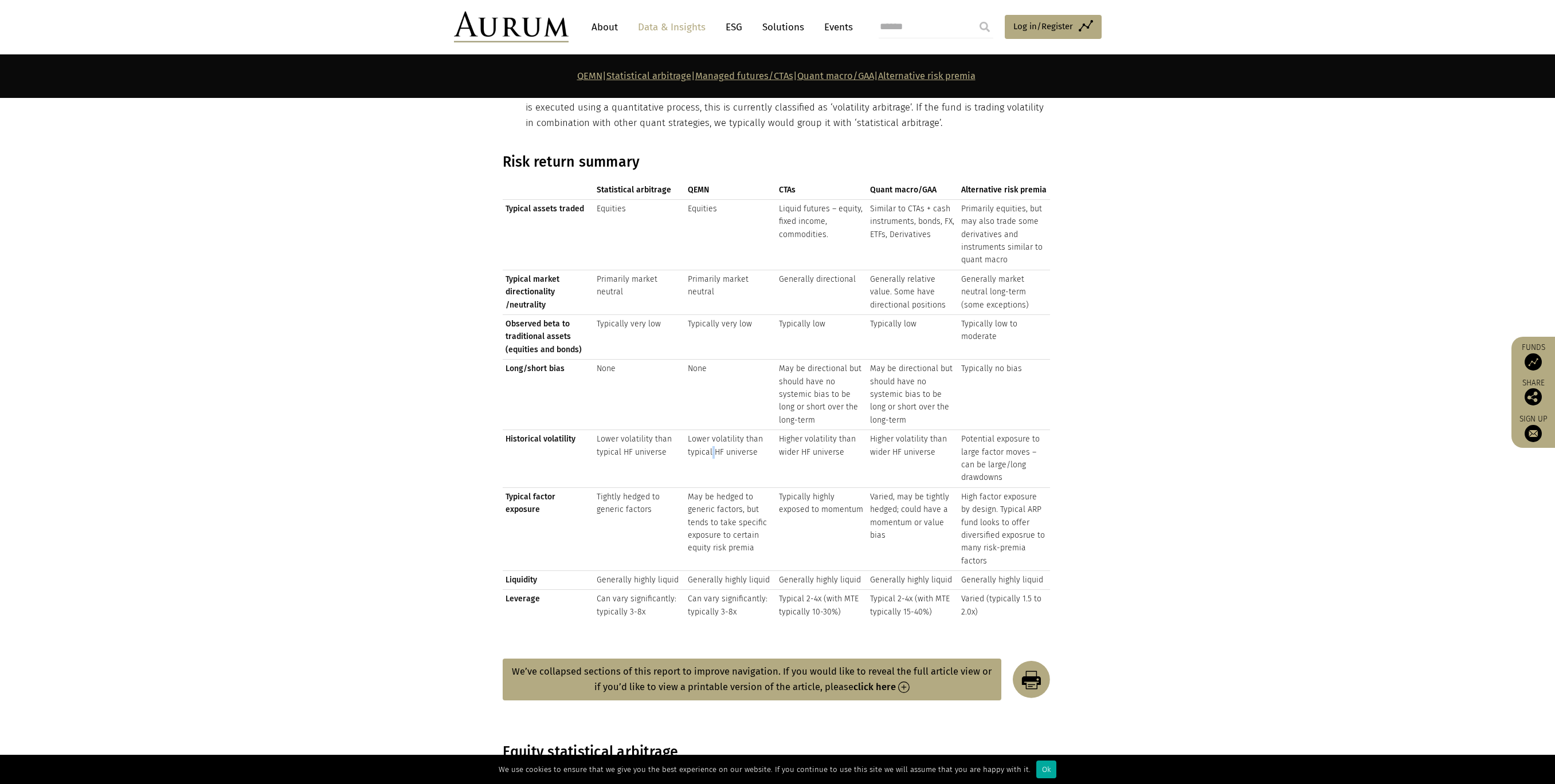
click at [710, 440] on td "Lower volatility than typical HF universe" at bounding box center [730, 459] width 91 height 58
drag, startPoint x: 710, startPoint y: 440, endPoint x: 1025, endPoint y: 472, distance: 316.6
click at [1025, 472] on tr "Historical volatility Lower volatility than typical HF universe Lower volatilit…" at bounding box center [776, 459] width 548 height 58
click at [1025, 474] on td "Potential exposure to large factor moves – can be large/long drawdowns" at bounding box center [1004, 459] width 91 height 58
click at [1021, 507] on td "High factor exposure by design. Typical ARP fund looks to offer diversified exp…" at bounding box center [1004, 529] width 91 height 83
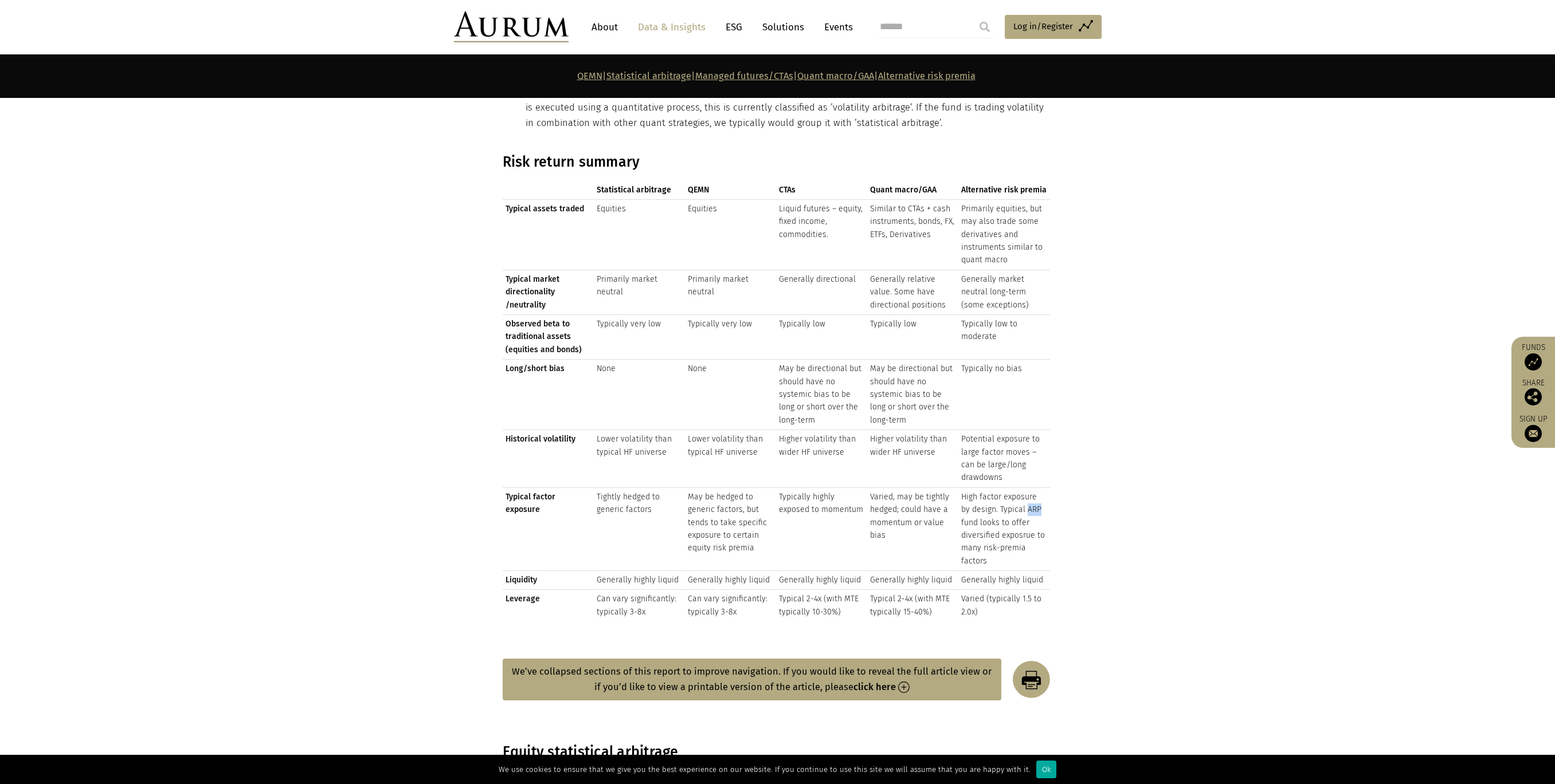
click at [1021, 507] on td "High factor exposure by design. Typical ARP fund looks to offer diversified exp…" at bounding box center [1004, 529] width 91 height 83
drag, startPoint x: 1019, startPoint y: 507, endPoint x: 1021, endPoint y: 518, distance: 11.2
click at [1021, 518] on td "High factor exposure by design. Typical ARP fund looks to offer diversified exp…" at bounding box center [1004, 529] width 91 height 83
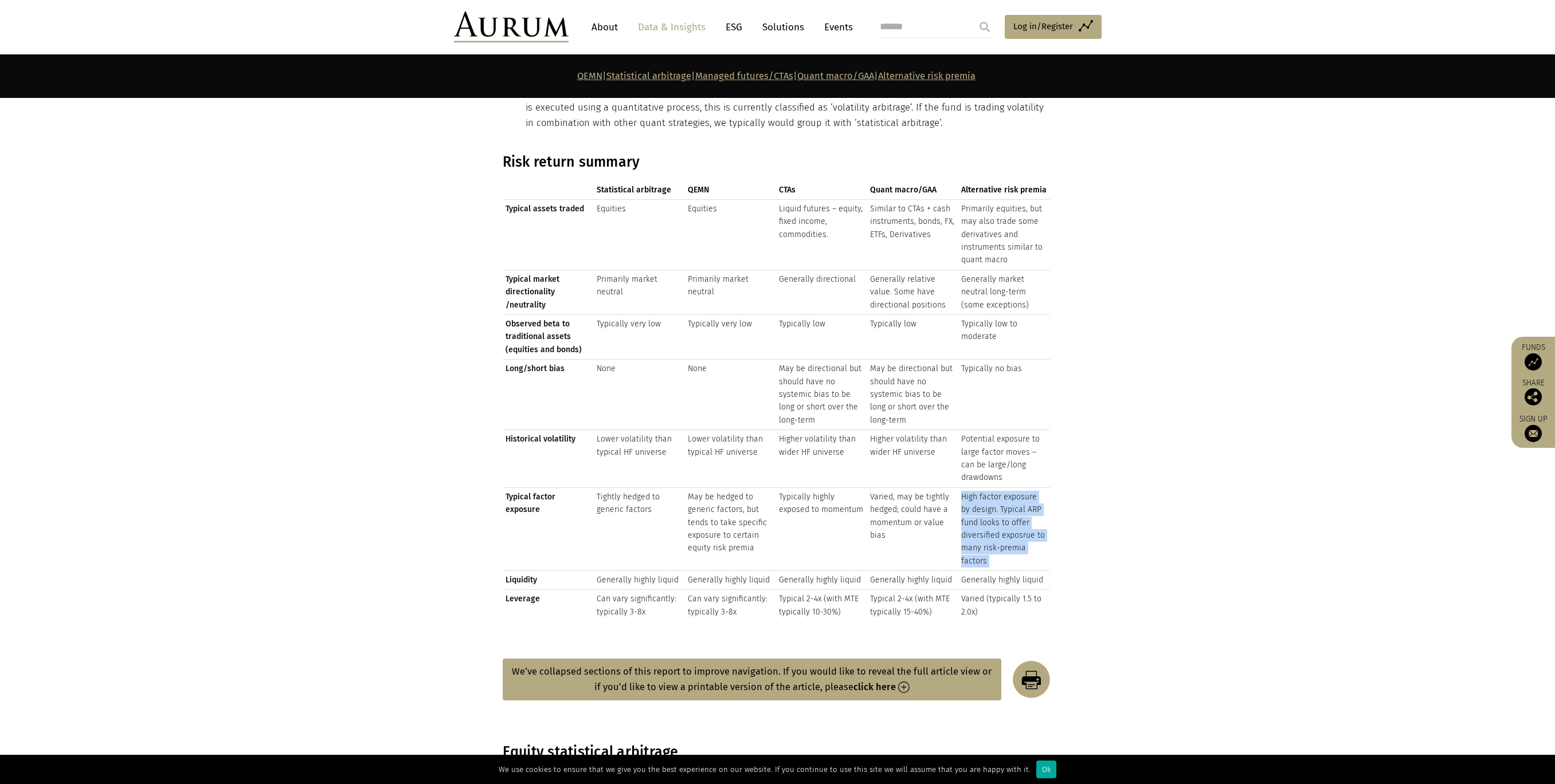
drag, startPoint x: 1021, startPoint y: 518, endPoint x: 1019, endPoint y: 525, distance: 7.3
click at [1019, 524] on td "High factor exposure by design. Typical ARP fund looks to offer diversified exp…" at bounding box center [1004, 529] width 91 height 83
click at [1010, 553] on td "High factor exposure by design. Typical ARP fund looks to offer diversified exp…" at bounding box center [1004, 529] width 91 height 83
click at [982, 530] on td "High factor exposure by design. Typical ARP fund looks to offer diversified exp…" at bounding box center [1004, 529] width 91 height 83
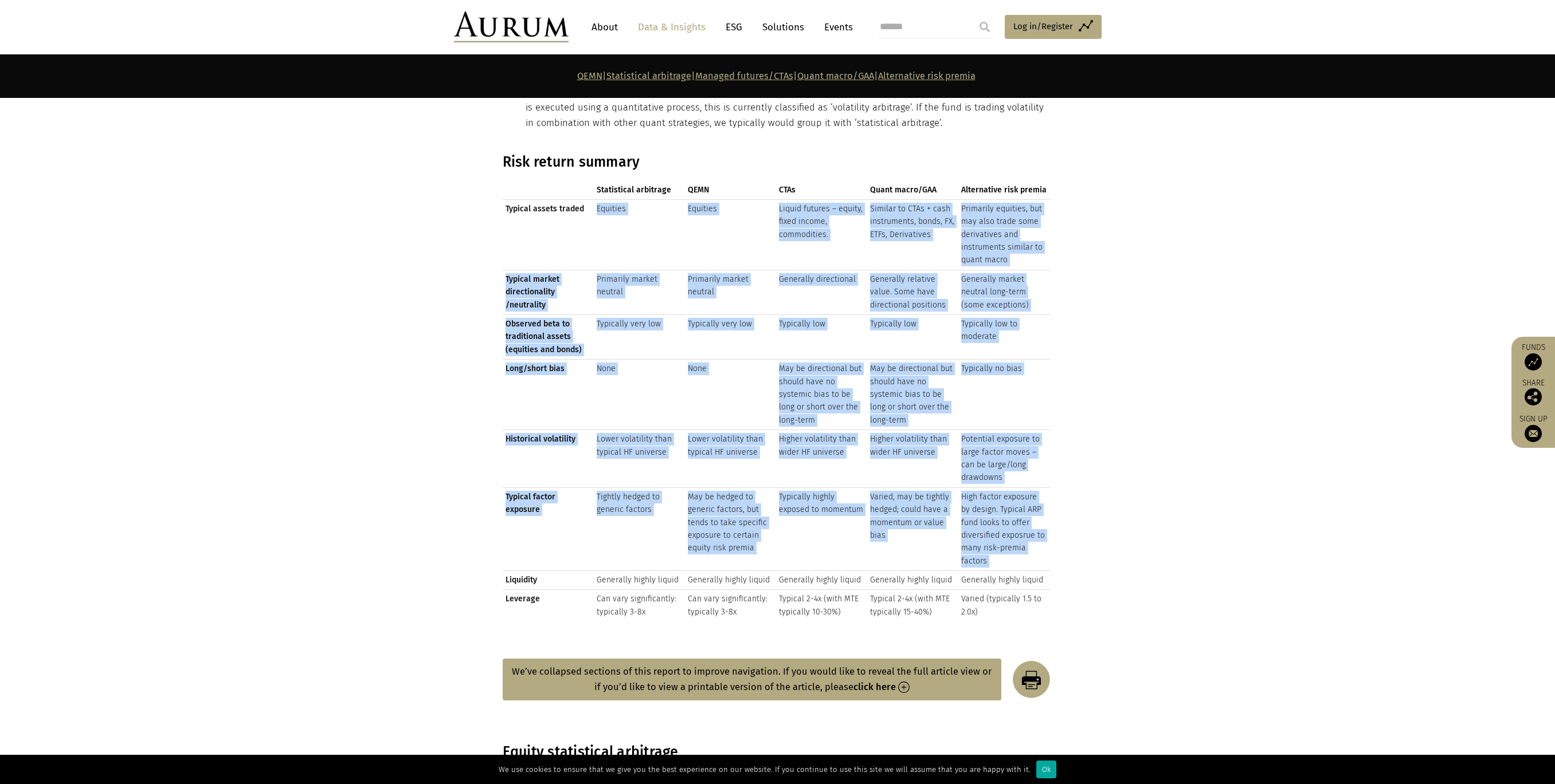
drag, startPoint x: 982, startPoint y: 530, endPoint x: 670, endPoint y: 199, distance: 454.9
click at [670, 199] on tbody "Typical assets traded Equities Equities Liquid futures – equity, fixed income, …" at bounding box center [776, 410] width 548 height 422
click at [960, 229] on td "Primarily equities, but may also trade some derivatives and instruments similar…" at bounding box center [1004, 235] width 91 height 71
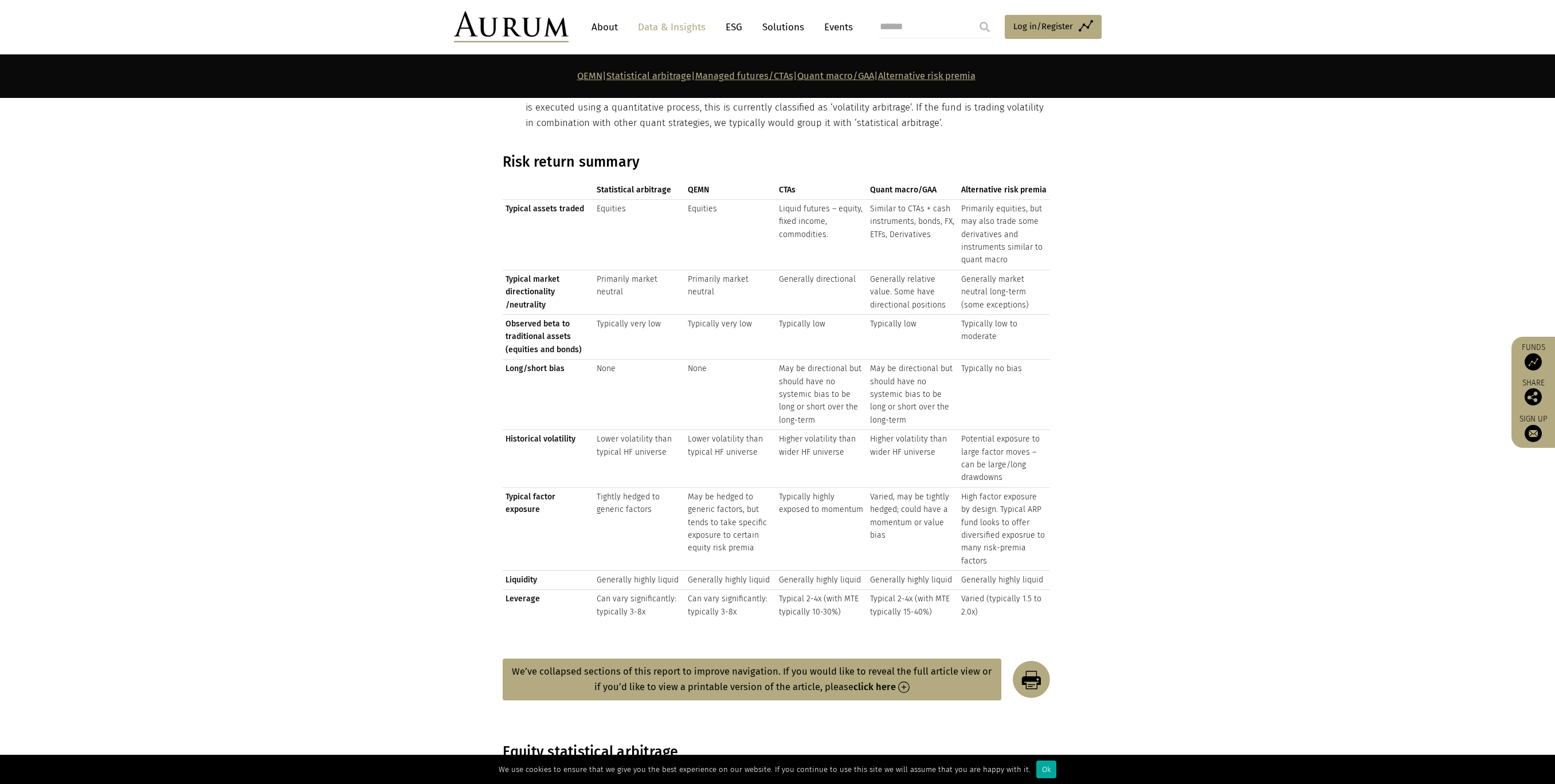
click at [991, 231] on td "Primarily equities, but may also trade some derivatives and instruments similar…" at bounding box center [1004, 235] width 91 height 71
click at [991, 231] on td "Primarily equities, but may also trade some derivatives and instruments similar…" at bounding box center [1004, 235] width 91 height 71
click at [991, 231] on td "Primarily equities, but may also trade some derivatives and instruments similar…" at bounding box center [1004, 235] width 91 height 71
click at [980, 439] on td "Potential exposure to large factor moves – can be large/long drawdowns" at bounding box center [1004, 459] width 91 height 58
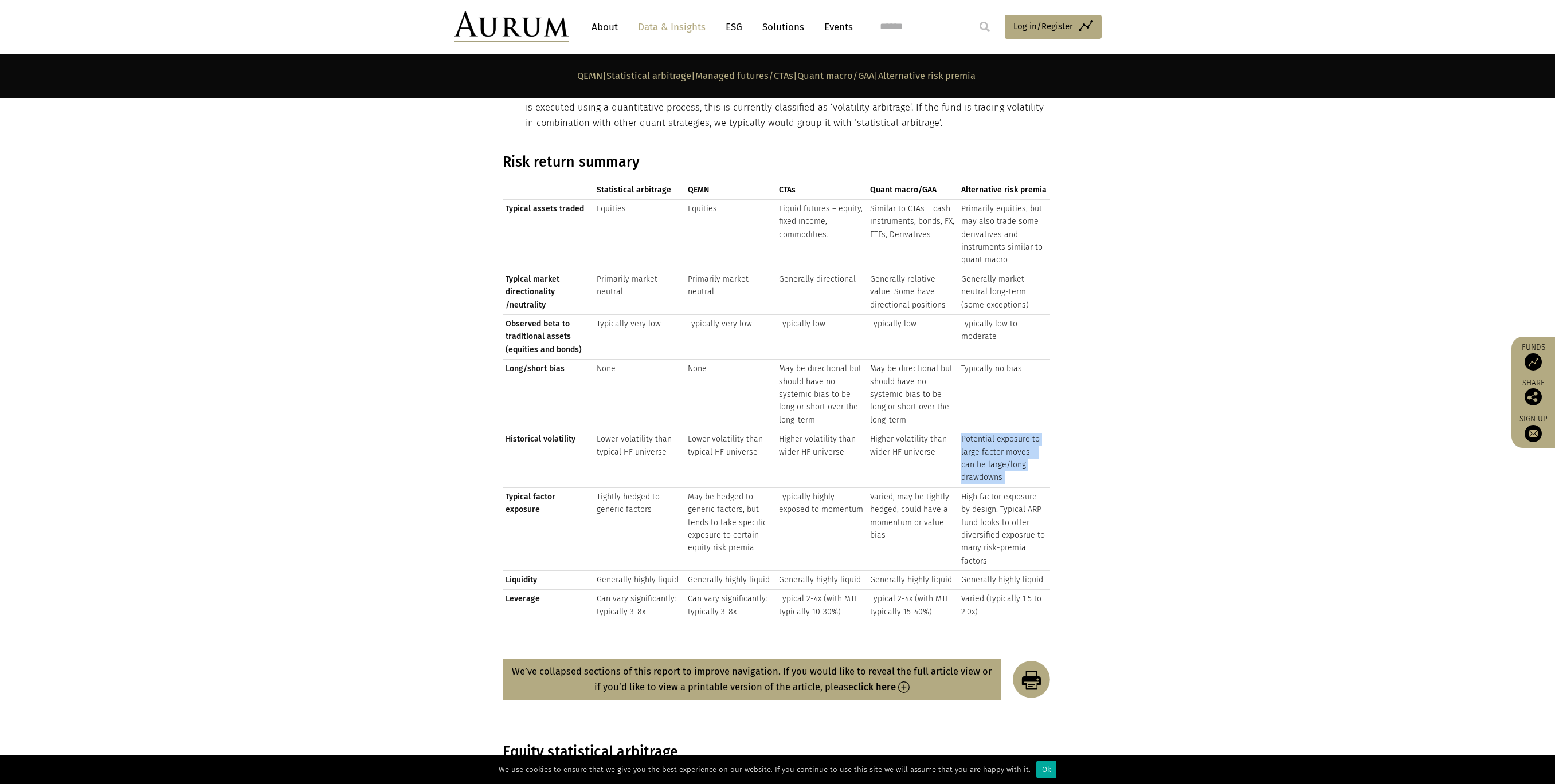
click at [980, 439] on td "Potential exposure to large factor moves – can be large/long drawdowns" at bounding box center [1004, 459] width 91 height 58
click at [996, 531] on td "High factor exposure by design. Typical ARP fund looks to offer diversified exp…" at bounding box center [1004, 529] width 91 height 83
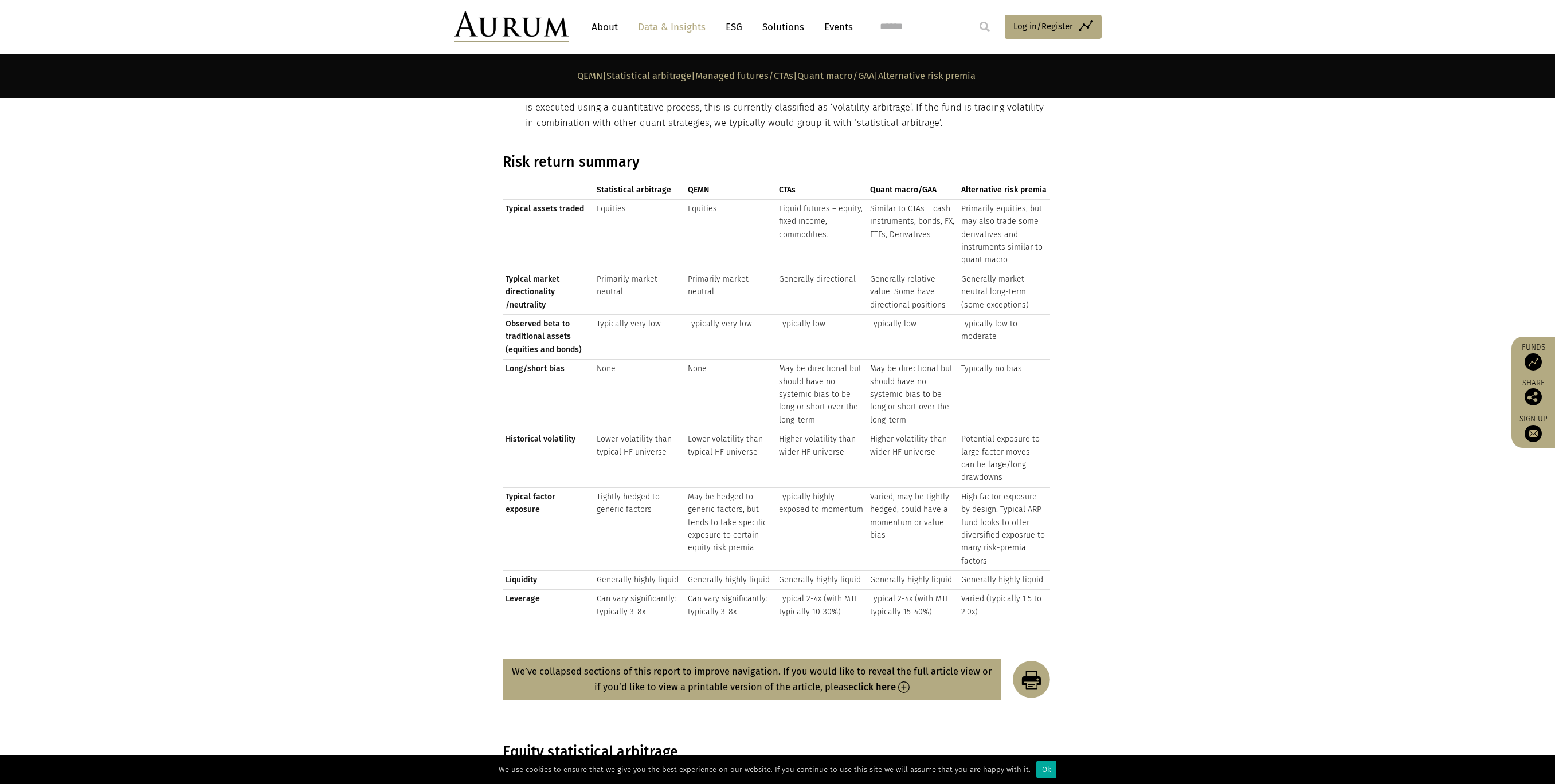
click at [872, 511] on td "Varied, may be tightly hedged; could have a momentum or value bias" at bounding box center [913, 529] width 91 height 83
click at [797, 488] on td "Typically highly exposed to momentum" at bounding box center [822, 529] width 91 height 83
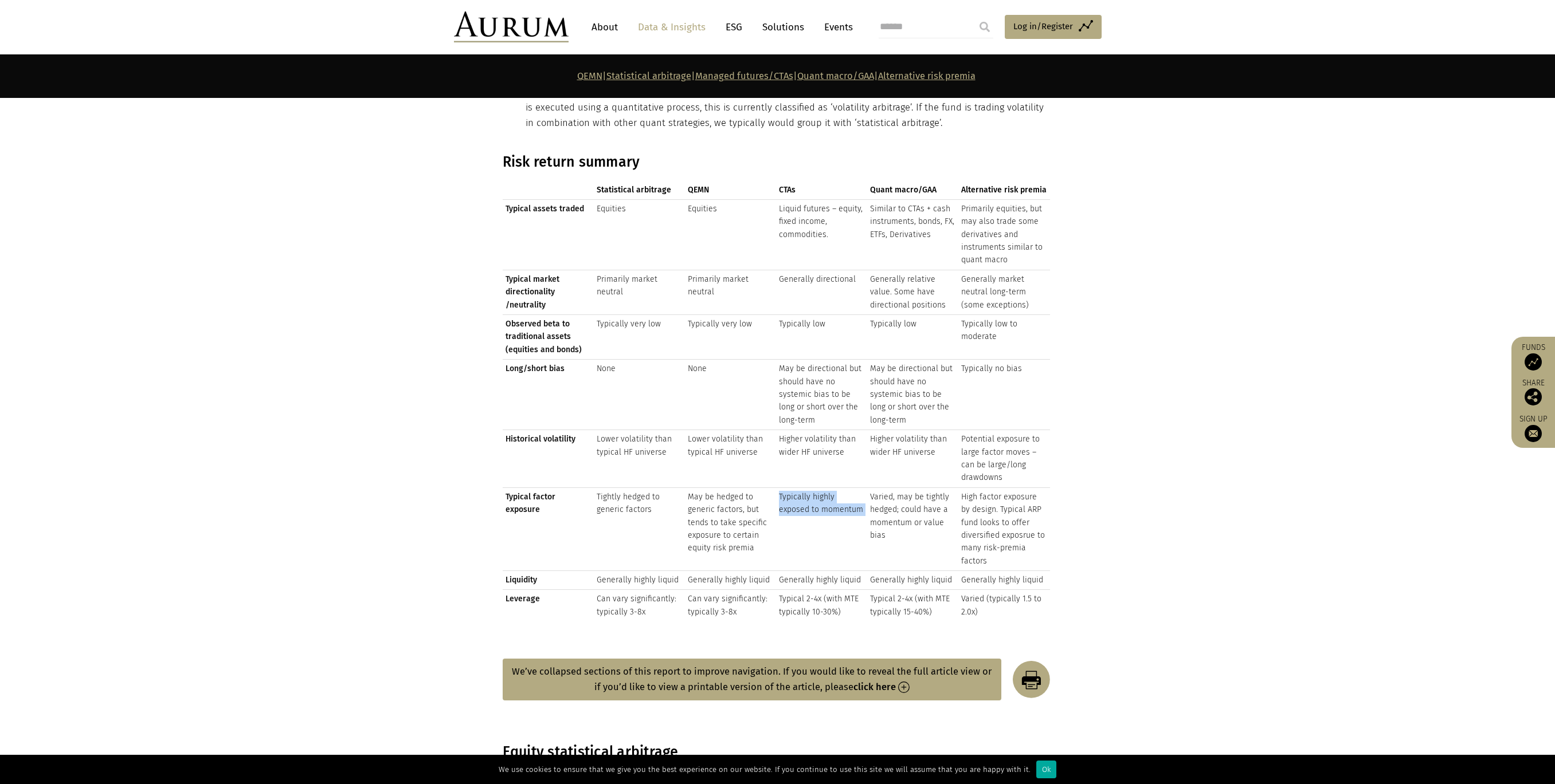
click at [797, 488] on td "Typically highly exposed to momentum" at bounding box center [822, 529] width 91 height 83
click at [750, 508] on td "May be hedged to generic factors, but tends to take specific exposure to certai…" at bounding box center [730, 529] width 91 height 83
click at [737, 571] on td "Generally highly liquid" at bounding box center [730, 580] width 91 height 19
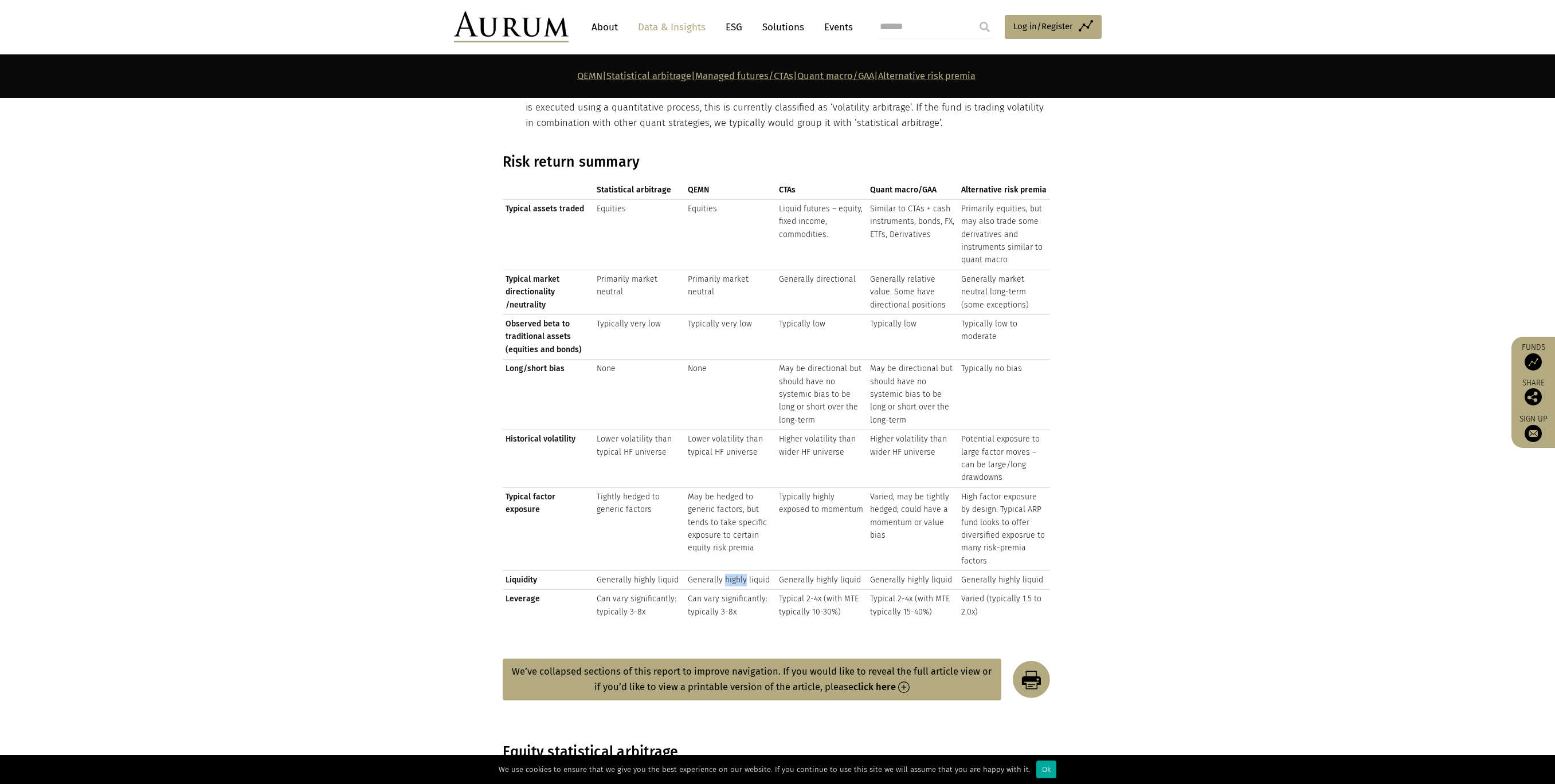
click at [737, 571] on td "Generally highly liquid" at bounding box center [730, 580] width 91 height 19
click at [787, 572] on td "Generally highly liquid" at bounding box center [822, 580] width 91 height 19
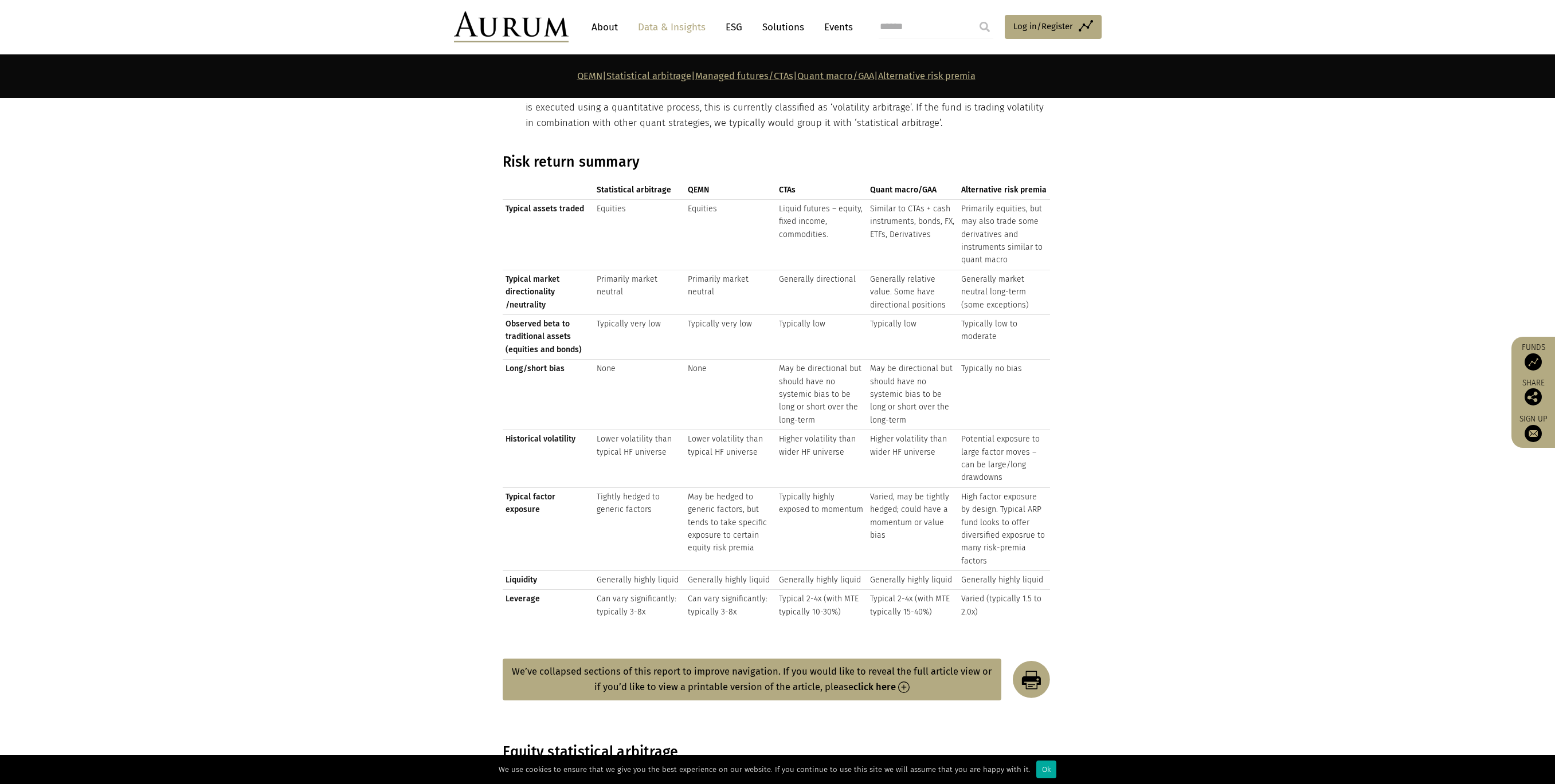
click at [796, 592] on td "Typical 2-4x (with MTE typically 10-30%)" at bounding box center [822, 606] width 91 height 32
click at [796, 592] on td "Typical 2-4x (with MTE typically 10-30%)" at bounding box center [822, 606] width 91 height 32
click at [878, 590] on td "Typical 2-4x (with MTE typically 15-40%)" at bounding box center [913, 606] width 91 height 32
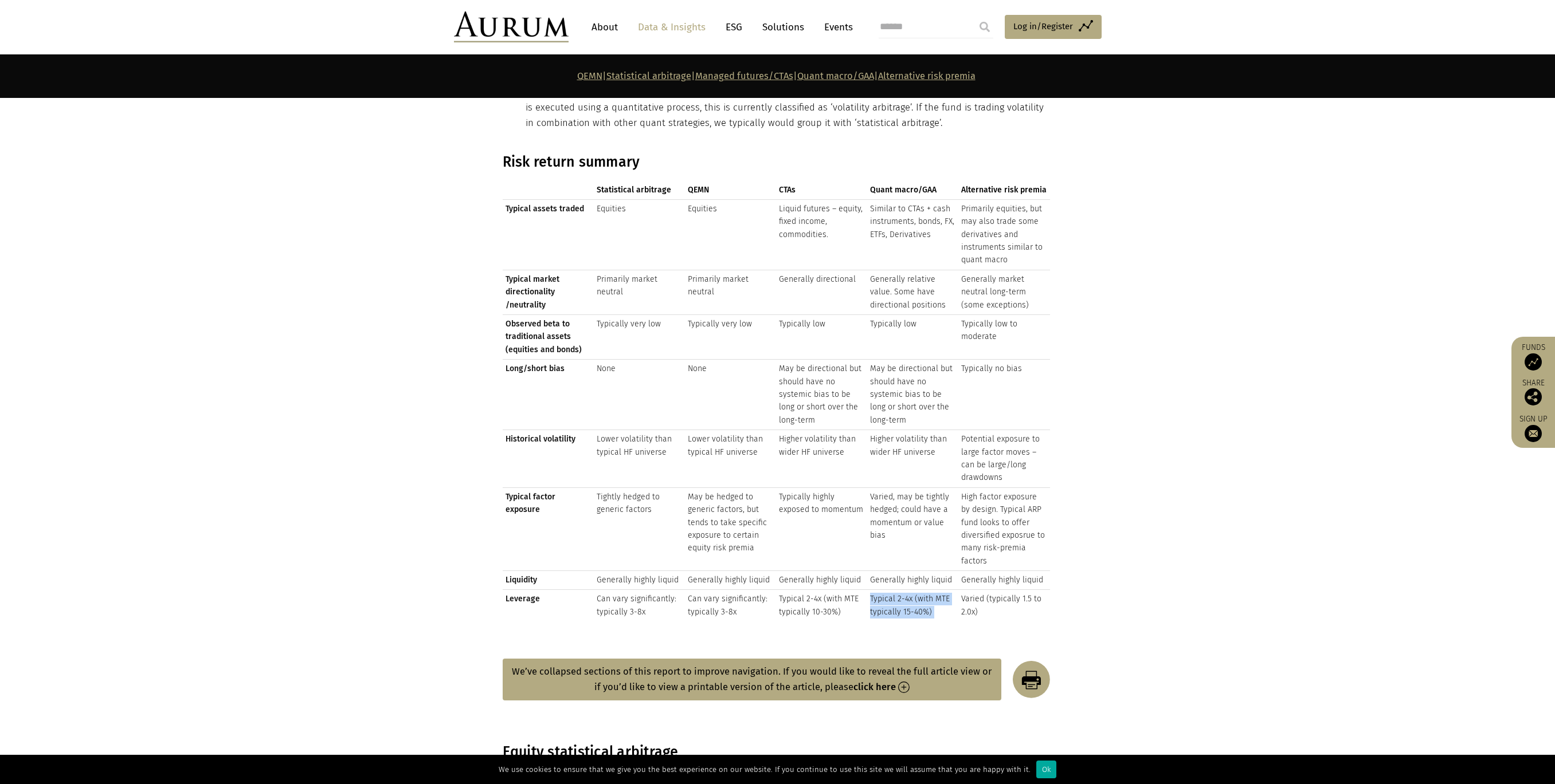
click at [878, 590] on td "Typical 2-4x (with MTE typically 15-40%)" at bounding box center [913, 606] width 91 height 32
click at [996, 591] on td "Varied (typically 1.5 to 2.0x)" at bounding box center [1004, 606] width 91 height 32
click at [728, 595] on td "Can vary significantly: typically 3-8x" at bounding box center [730, 606] width 91 height 32
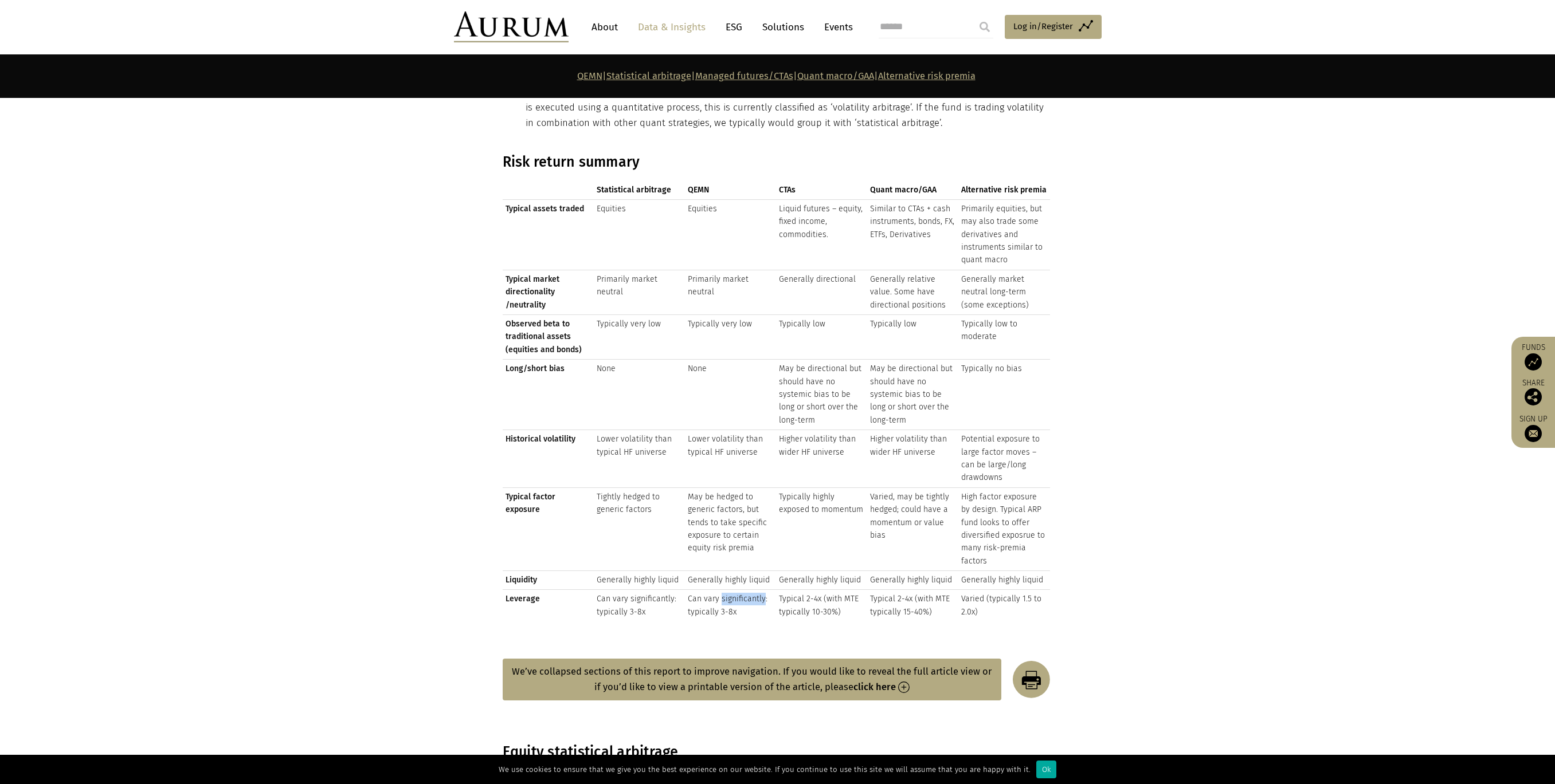
click at [728, 595] on td "Can vary significantly: typically 3-8x" at bounding box center [730, 606] width 91 height 32
click at [618, 594] on td "Can vary significantly: typically 3-8x" at bounding box center [640, 606] width 91 height 32
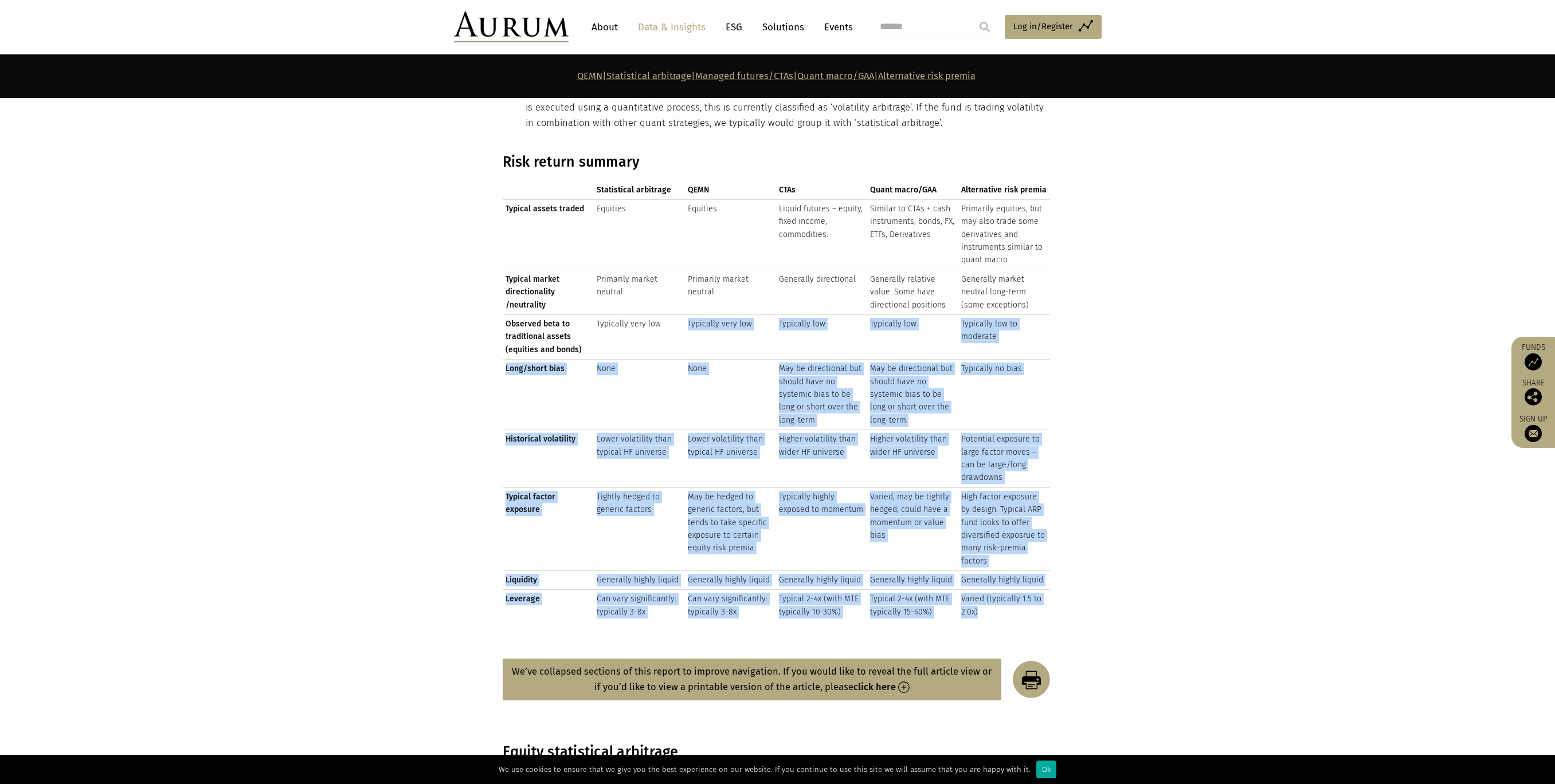
drag, startPoint x: 1008, startPoint y: 610, endPoint x: 656, endPoint y: 338, distance: 444.8
click at [656, 338] on tbody "Typical assets traded Equities Equities Liquid futures – equity, fixed income, …" at bounding box center [776, 410] width 548 height 422
click at [656, 339] on td "Typically very low" at bounding box center [640, 337] width 91 height 45
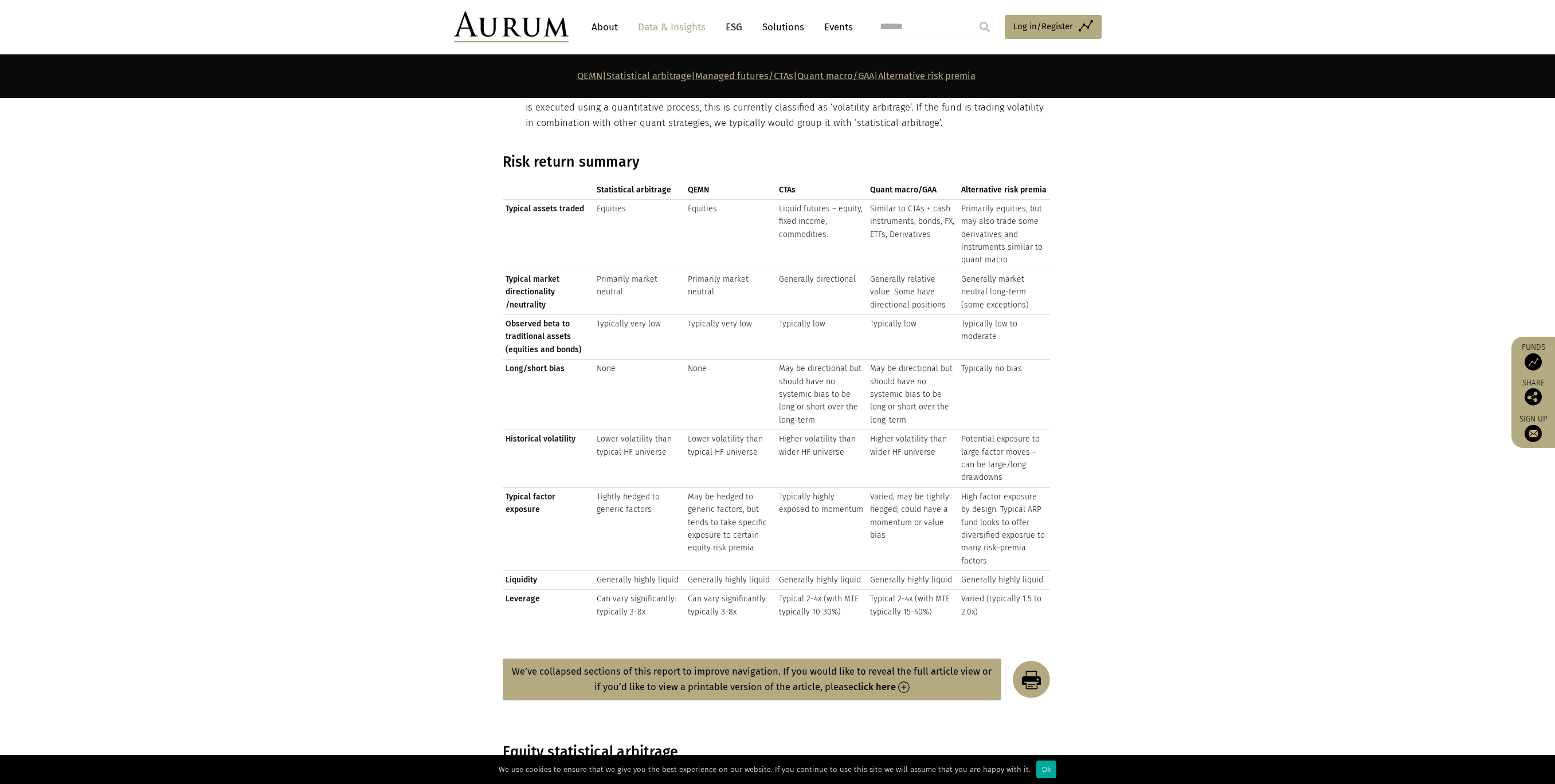
click at [820, 430] on td "Higher volatility than wider HF universe" at bounding box center [822, 459] width 91 height 58
click at [710, 432] on td "Lower volatility than typical HF universe" at bounding box center [730, 459] width 91 height 58
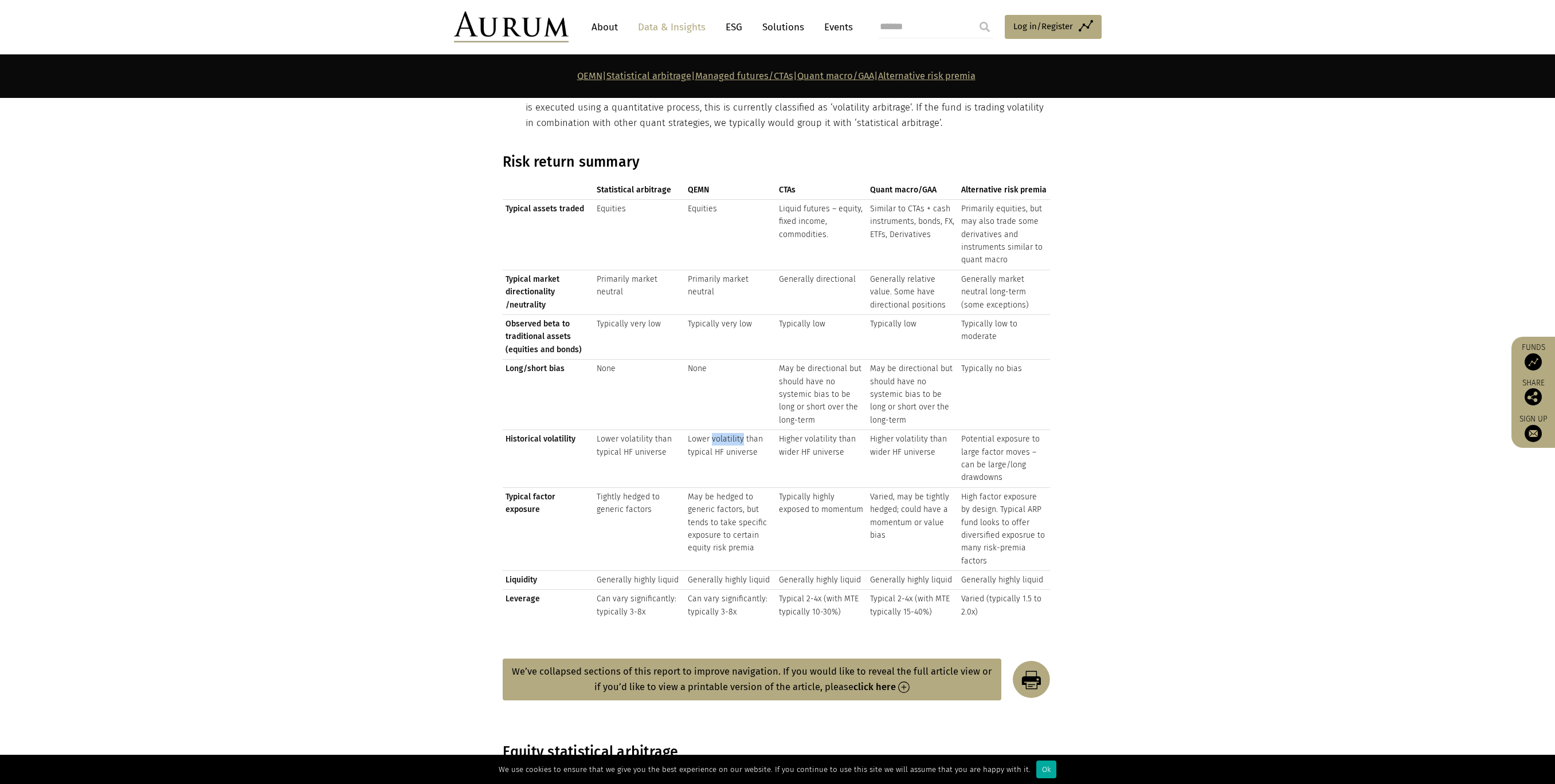
click at [710, 432] on td "Lower volatility than typical HF universe" at bounding box center [730, 459] width 91 height 58
click at [634, 435] on td "Lower volatility than typical HF universe" at bounding box center [640, 459] width 91 height 58
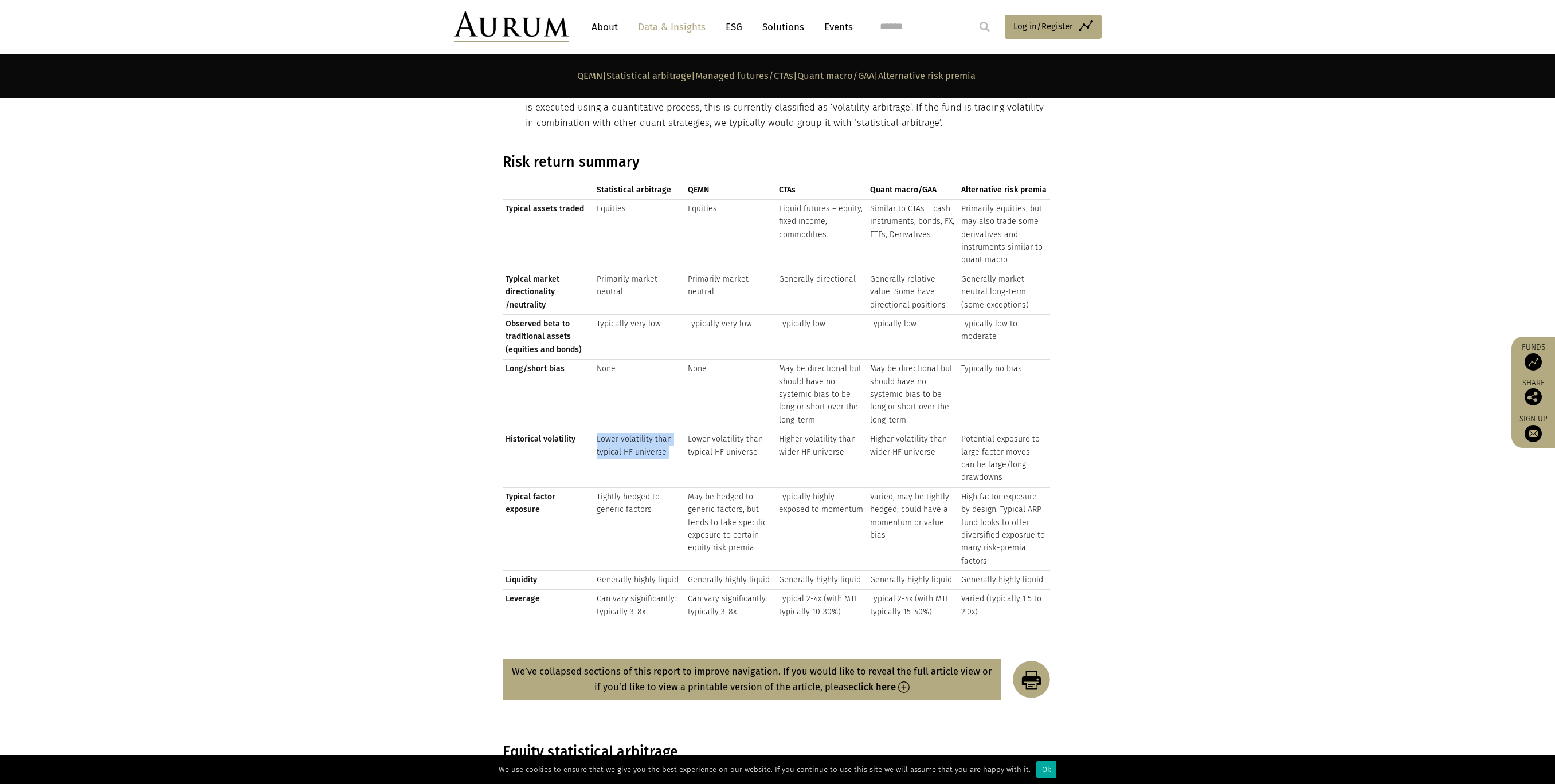
click at [634, 435] on td "Lower volatility than typical HF universe" at bounding box center [640, 459] width 91 height 58
click at [746, 488] on td "May be hedged to generic factors, but tends to take specific exposure to certai…" at bounding box center [730, 529] width 91 height 83
click at [785, 445] on td "Higher volatility than wider HF universe" at bounding box center [822, 459] width 91 height 58
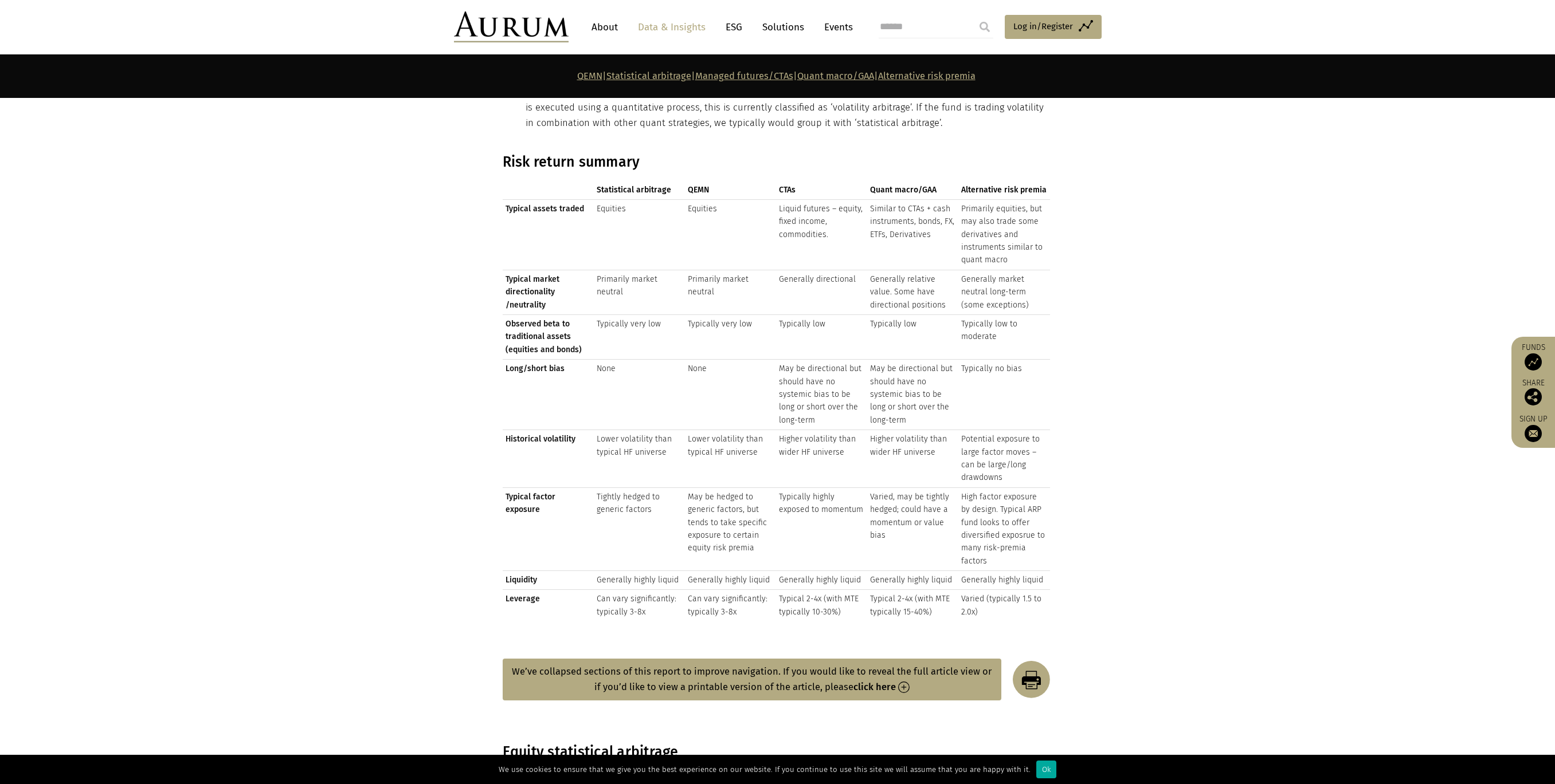
click at [683, 436] on td "Lower volatility than typical HF universe" at bounding box center [640, 459] width 91 height 58
click at [690, 459] on td "Lower volatility than typical HF universe" at bounding box center [730, 459] width 91 height 58
